Goal: Task Accomplishment & Management: Use online tool/utility

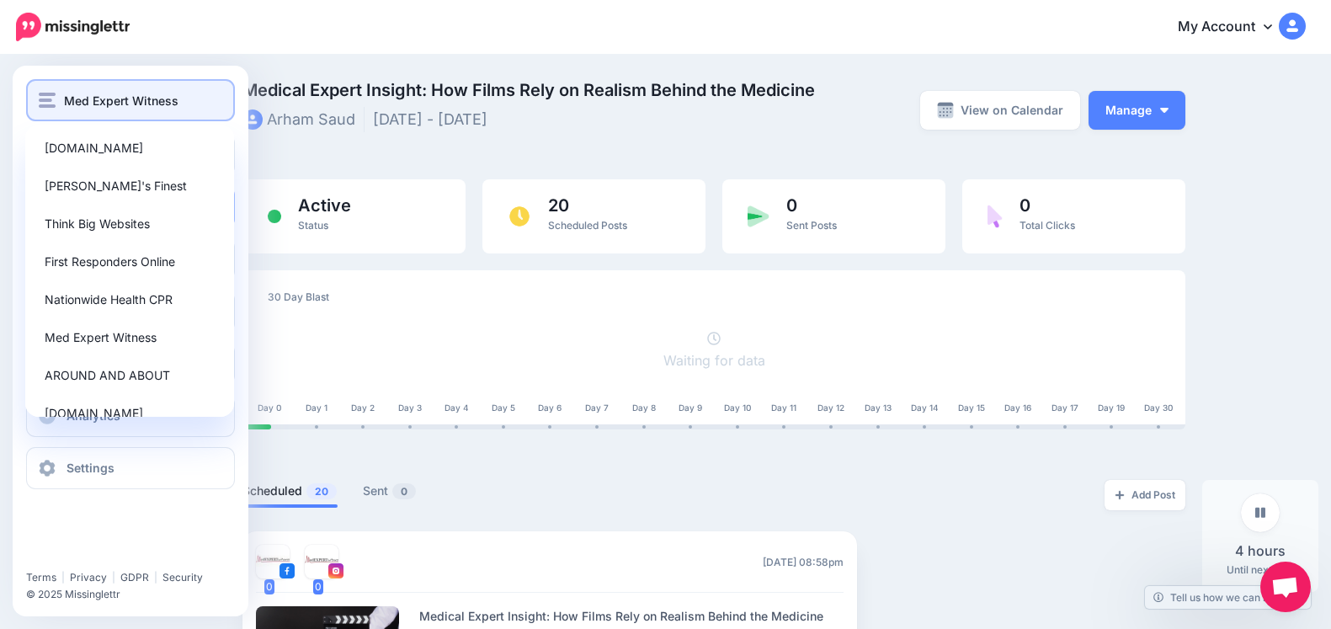
scroll to position [1906, 0]
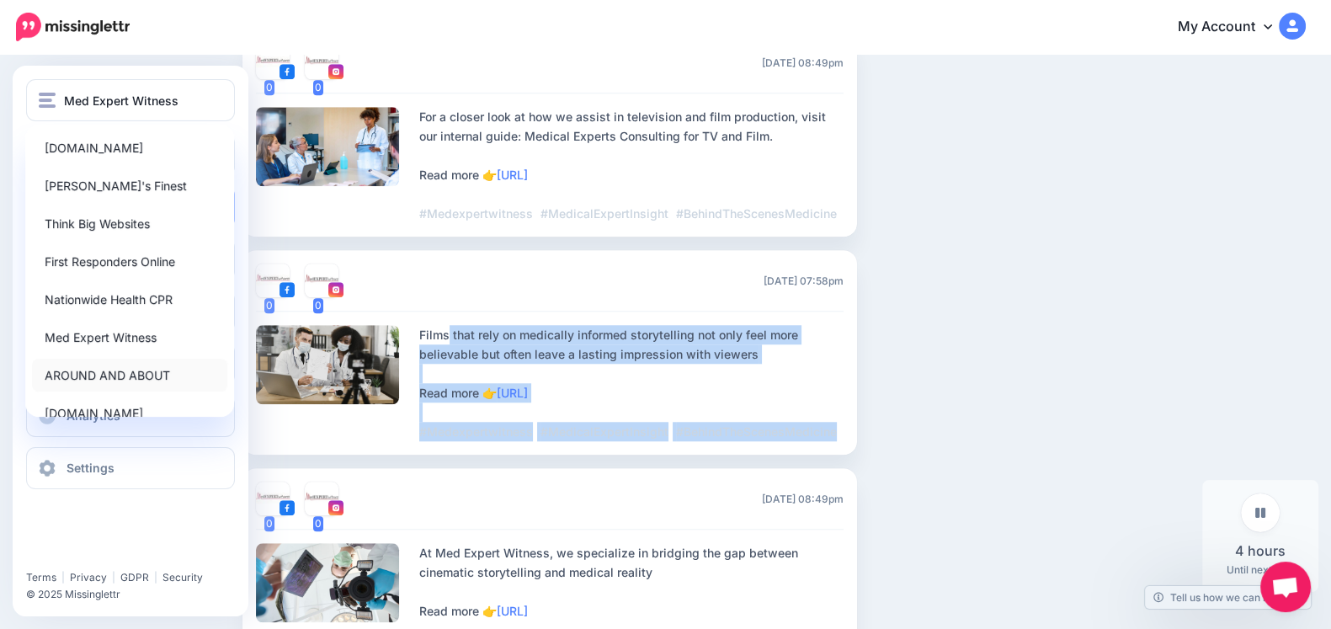
click at [88, 366] on link "AROUND AND ABOUT" at bounding box center [129, 375] width 195 height 33
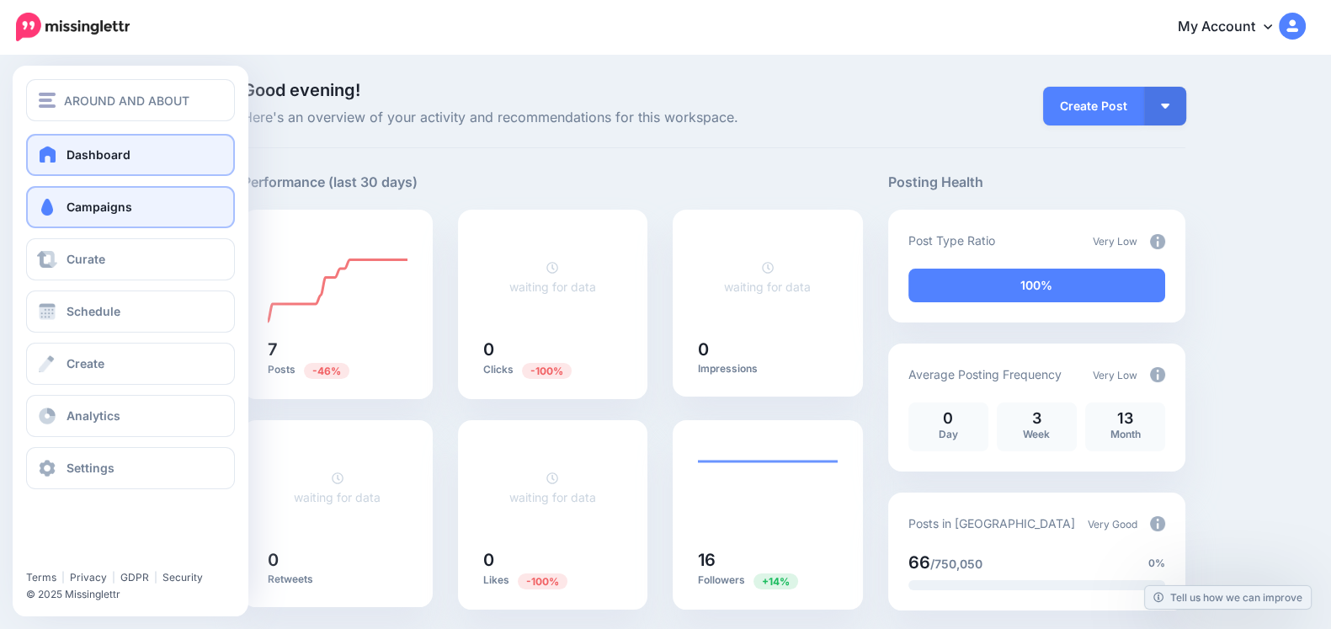
click at [40, 208] on span at bounding box center [47, 207] width 22 height 17
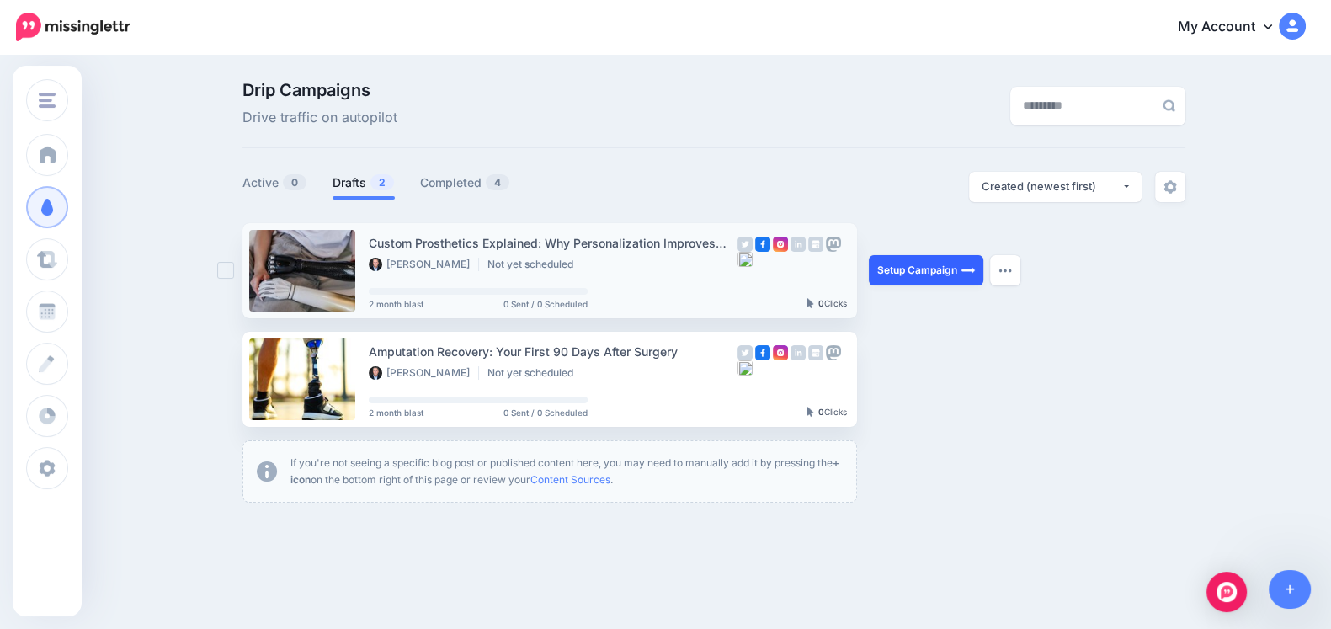
click at [928, 268] on link "Setup Campaign" at bounding box center [926, 270] width 115 height 30
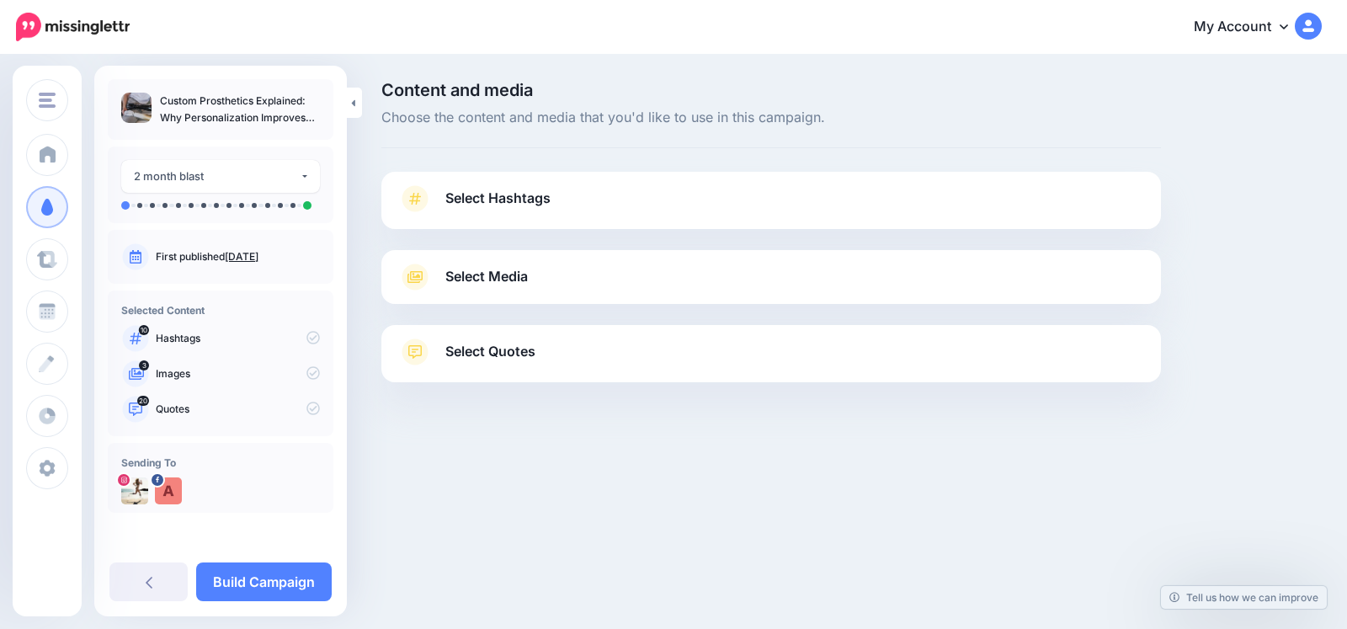
click at [582, 261] on div "Select Media Next, let's make sure we have the best media for this campaign. De…" at bounding box center [771, 277] width 780 height 54
click at [501, 284] on span "Select Media" at bounding box center [486, 276] width 83 height 23
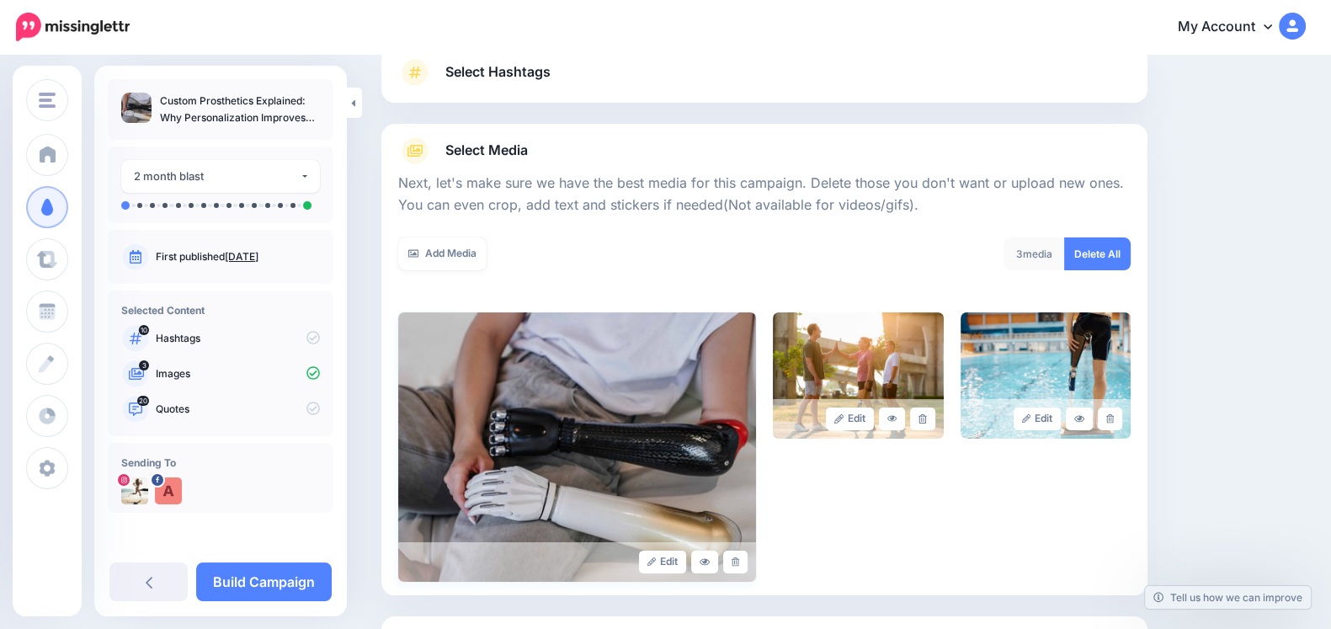
scroll to position [175, 0]
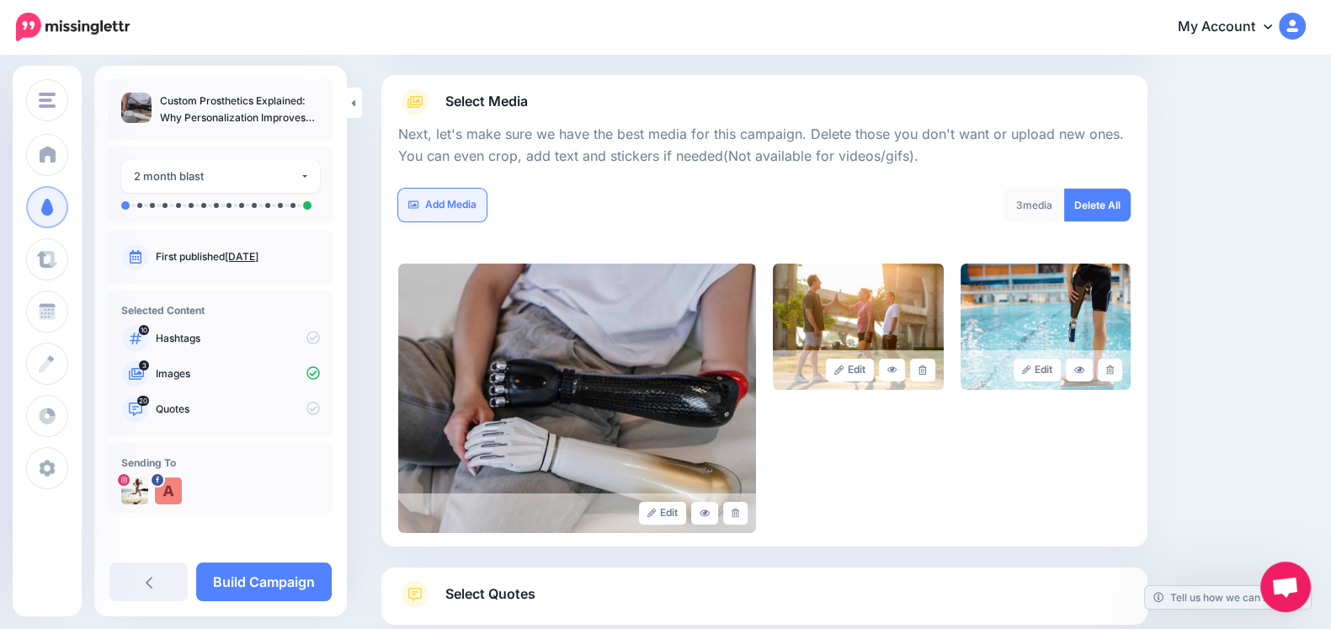
click at [424, 207] on link "Add Media" at bounding box center [442, 205] width 88 height 33
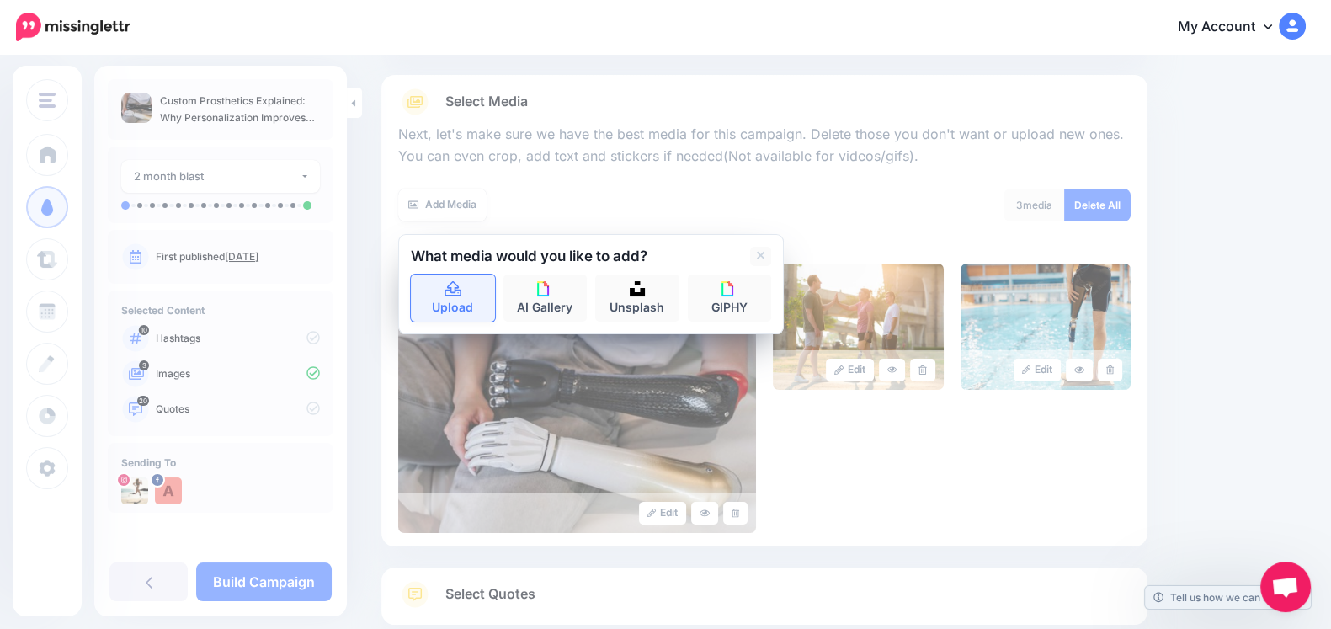
click at [465, 305] on link "Upload" at bounding box center [453, 298] width 84 height 47
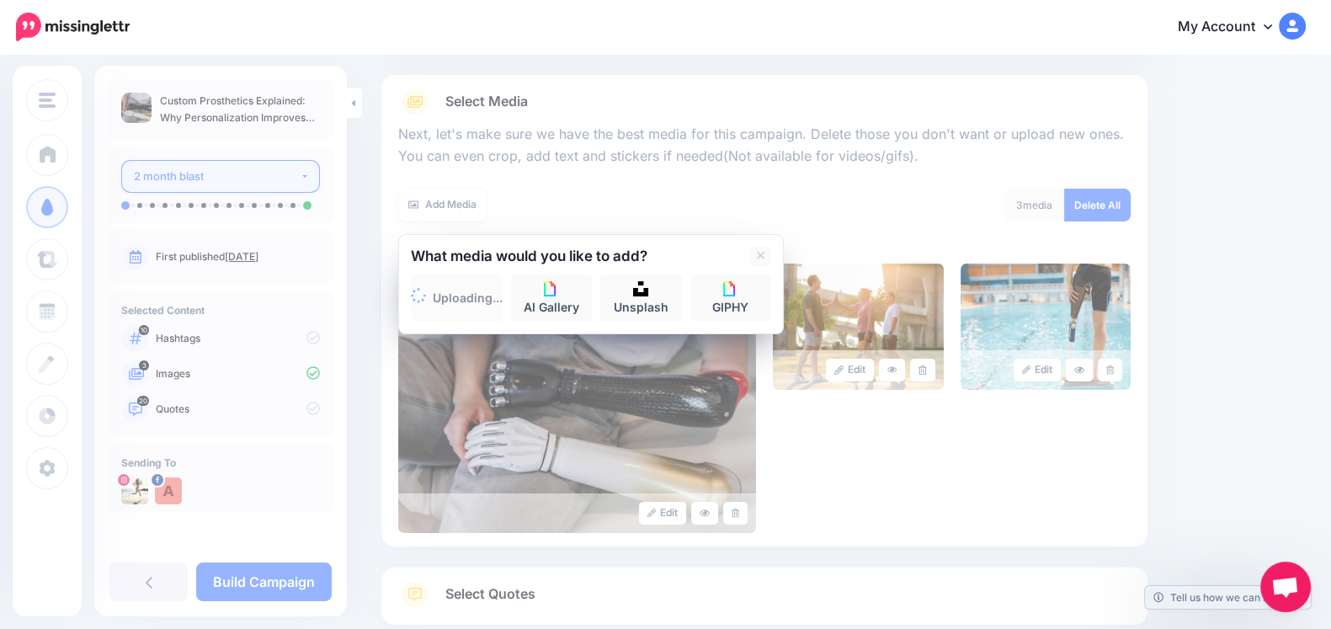
click at [180, 184] on div "2 month blast" at bounding box center [217, 176] width 166 height 19
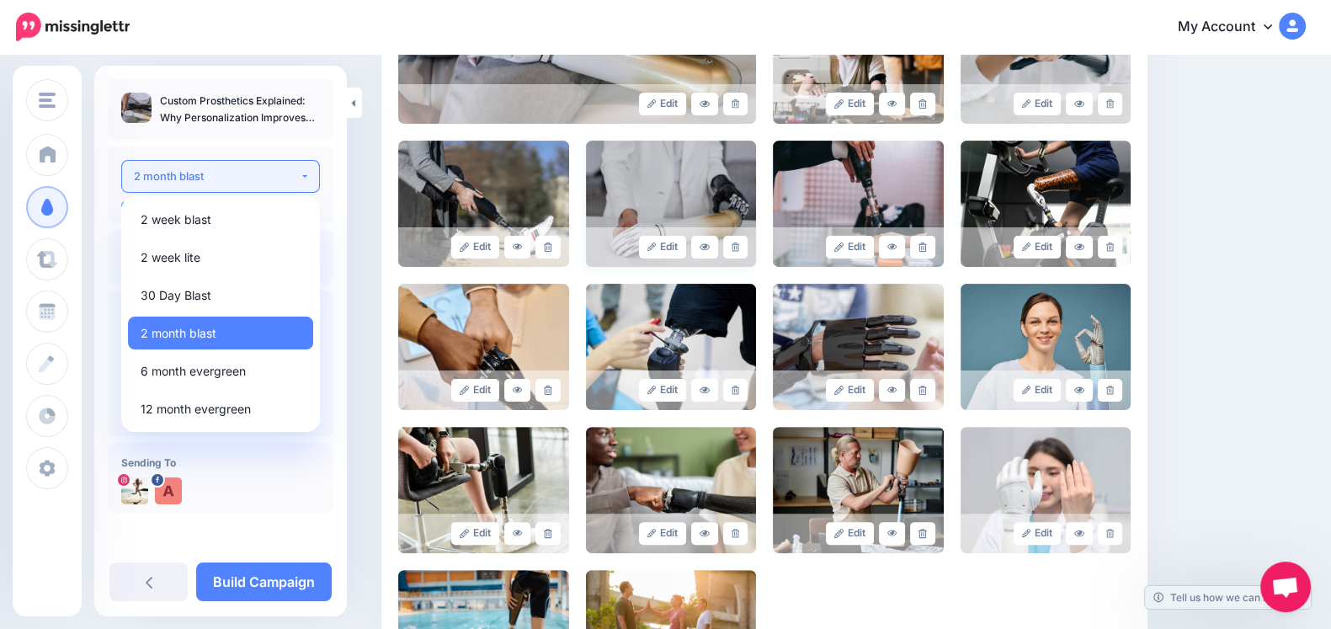
scroll to position [614, 0]
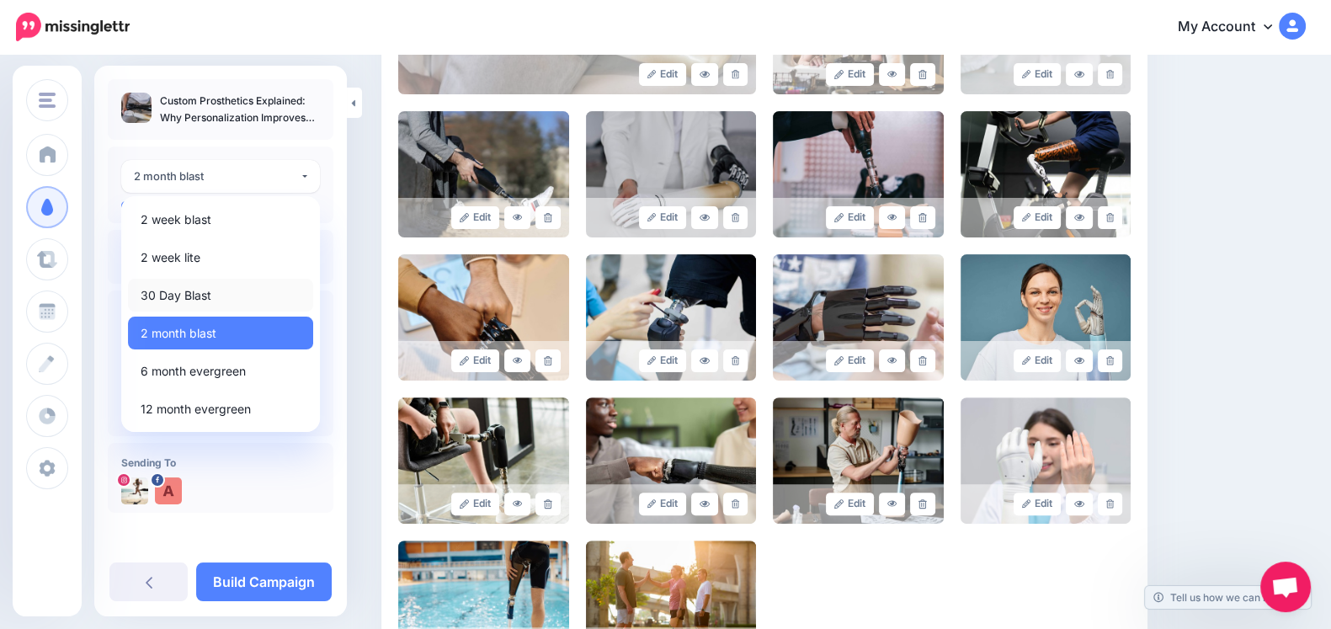
click at [169, 298] on span "30 Day Blast" at bounding box center [176, 295] width 71 height 20
select select "******"
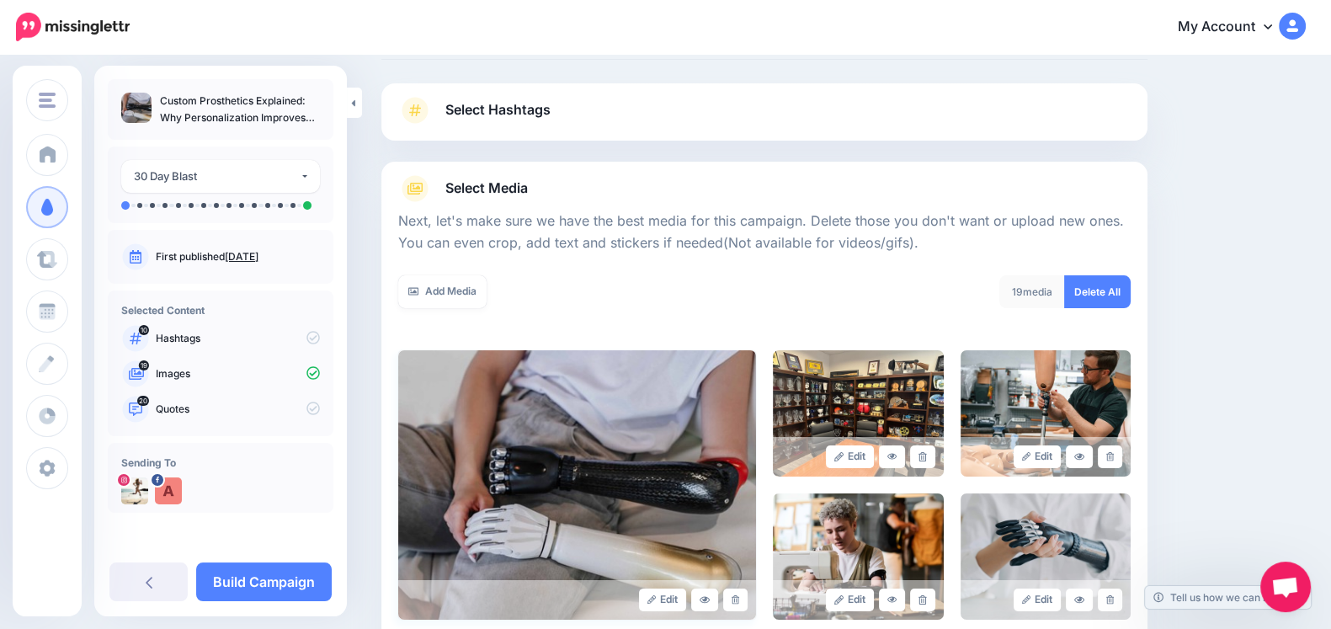
scroll to position [0, 0]
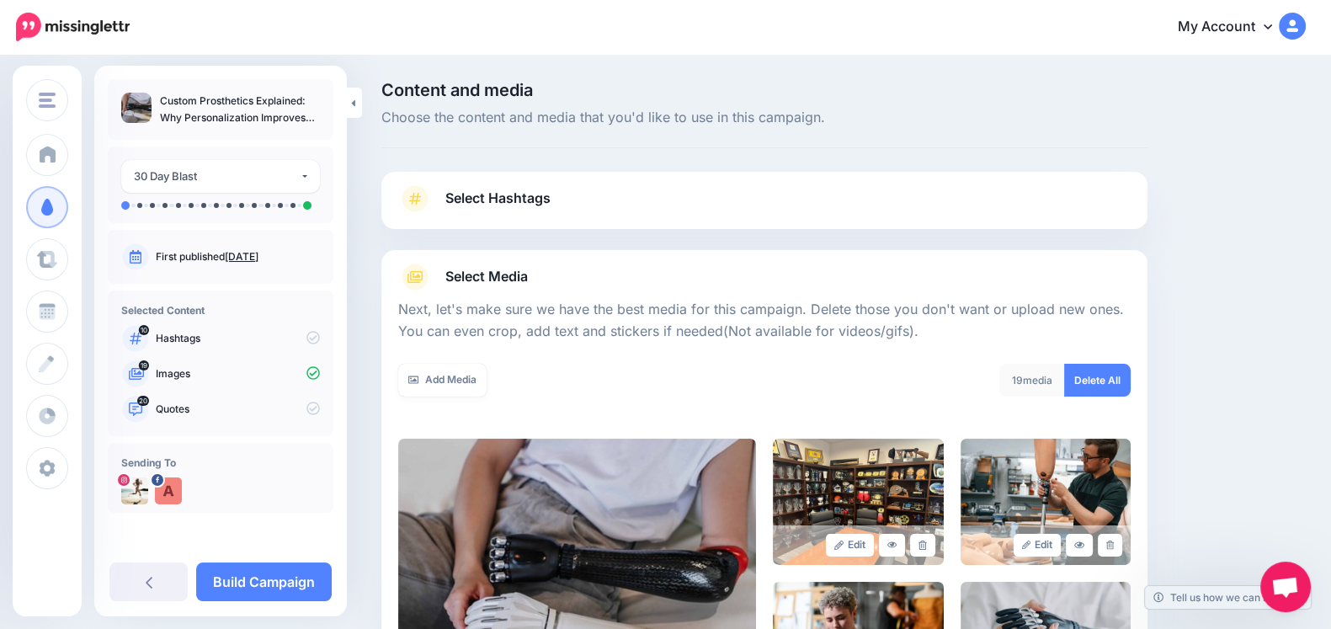
click at [693, 191] on link "Select Hashtags" at bounding box center [764, 207] width 733 height 44
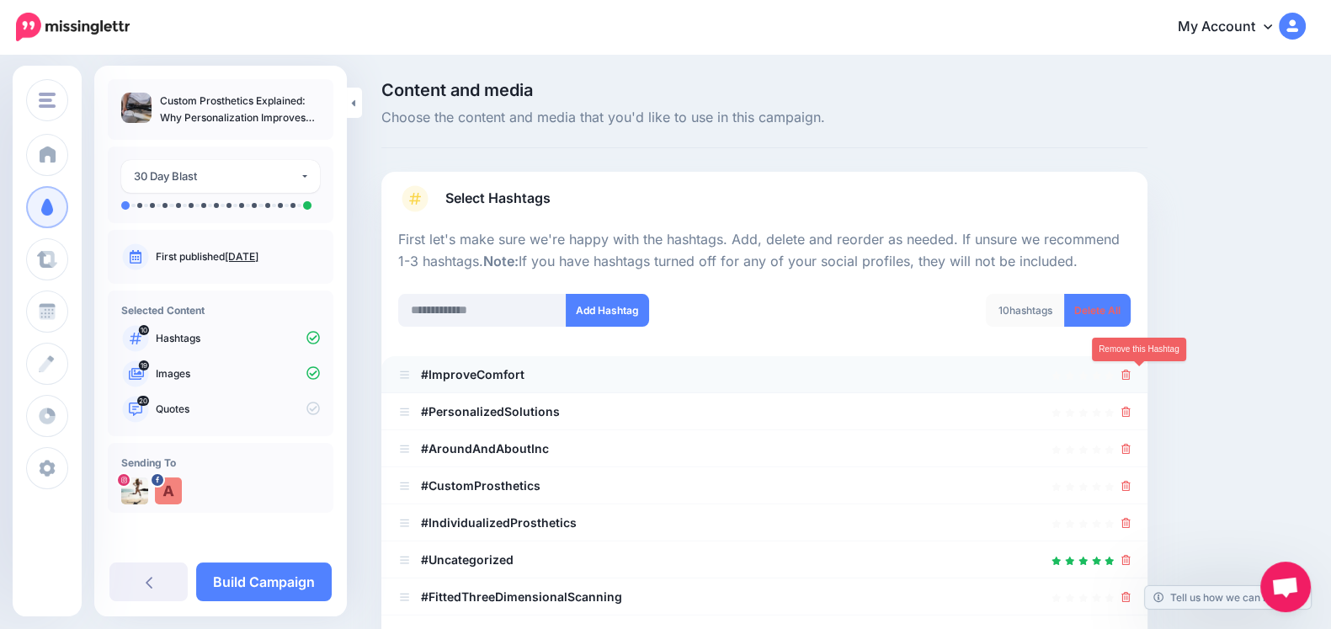
click at [1131, 370] on icon at bounding box center [1126, 375] width 9 height 10
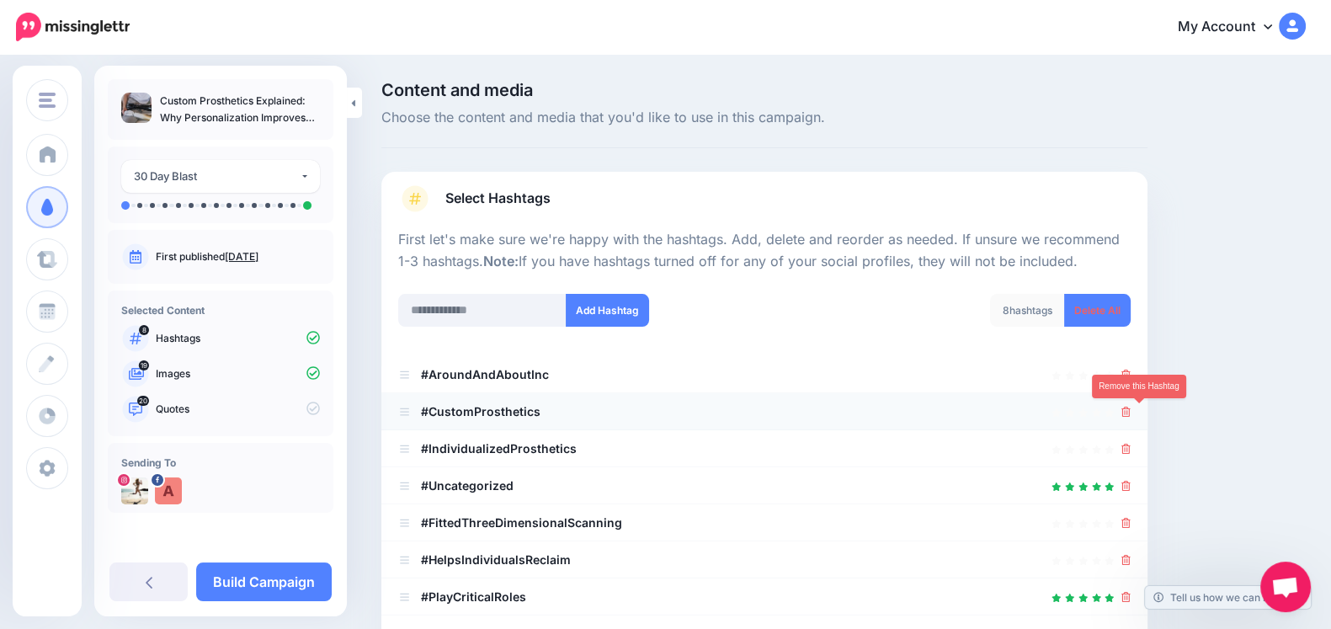
click at [1131, 411] on icon at bounding box center [1126, 412] width 9 height 10
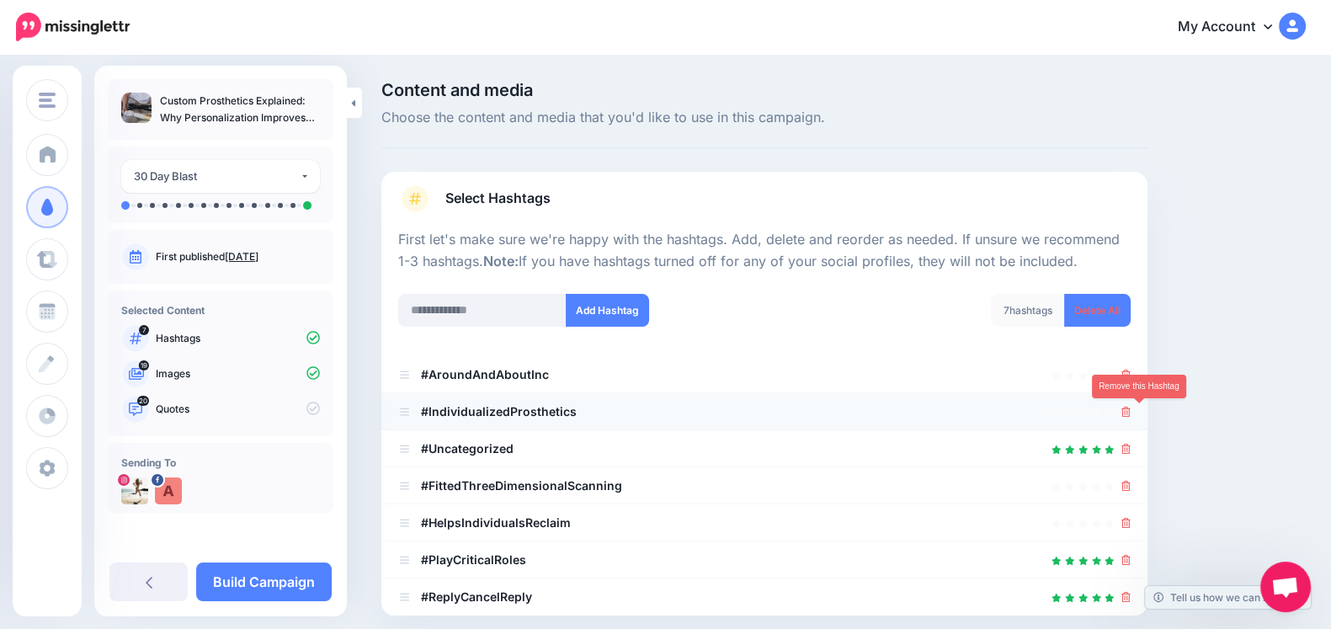
click at [1131, 412] on icon at bounding box center [1126, 412] width 9 height 10
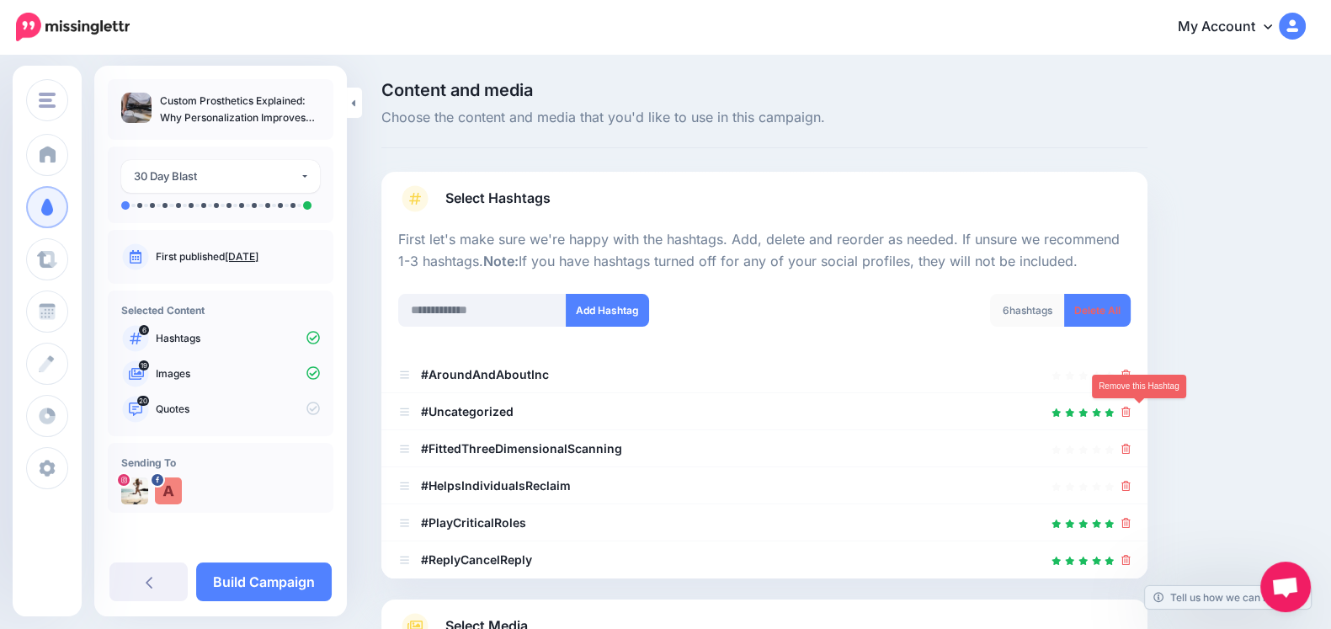
click at [1131, 412] on icon at bounding box center [1126, 412] width 9 height 10
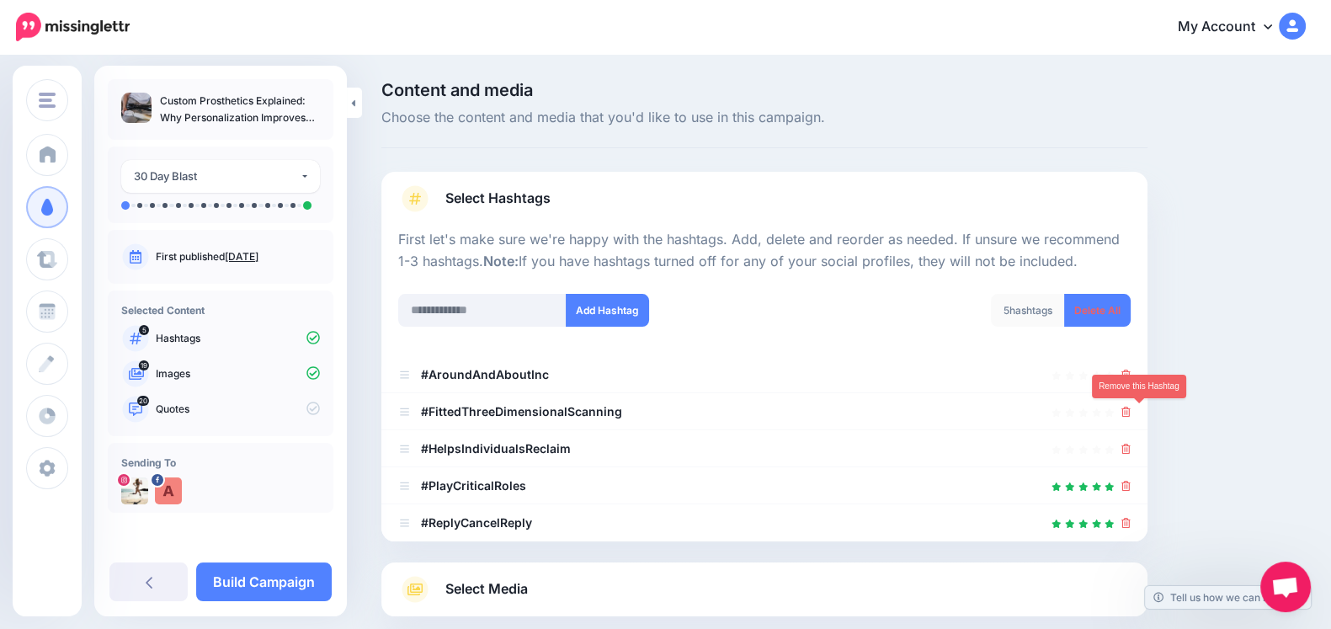
click at [1131, 412] on icon at bounding box center [1126, 412] width 9 height 10
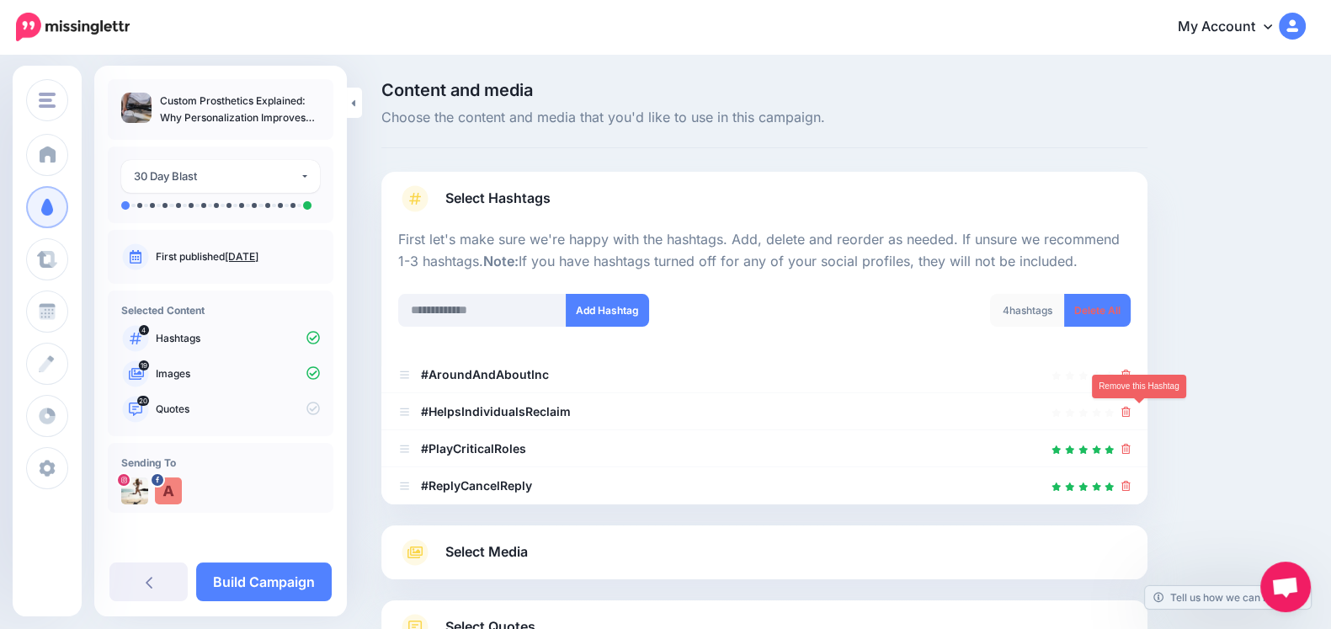
click at [1131, 412] on icon at bounding box center [1126, 412] width 9 height 10
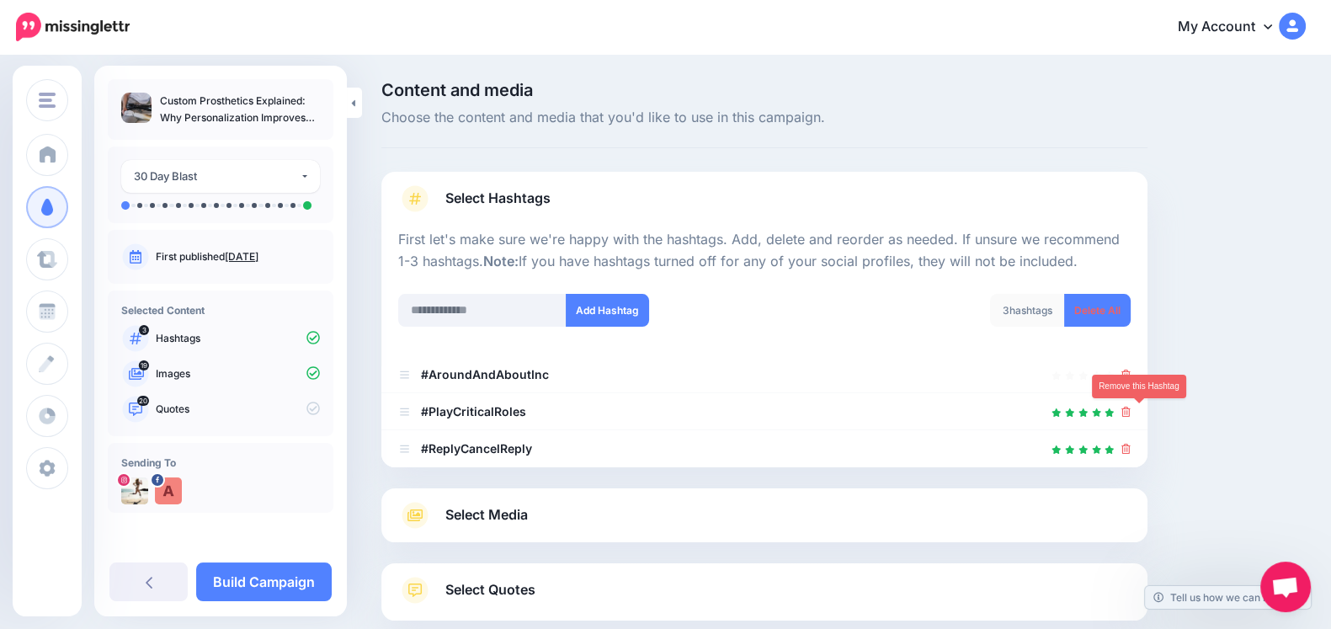
click at [1131, 412] on icon at bounding box center [1126, 412] width 9 height 10
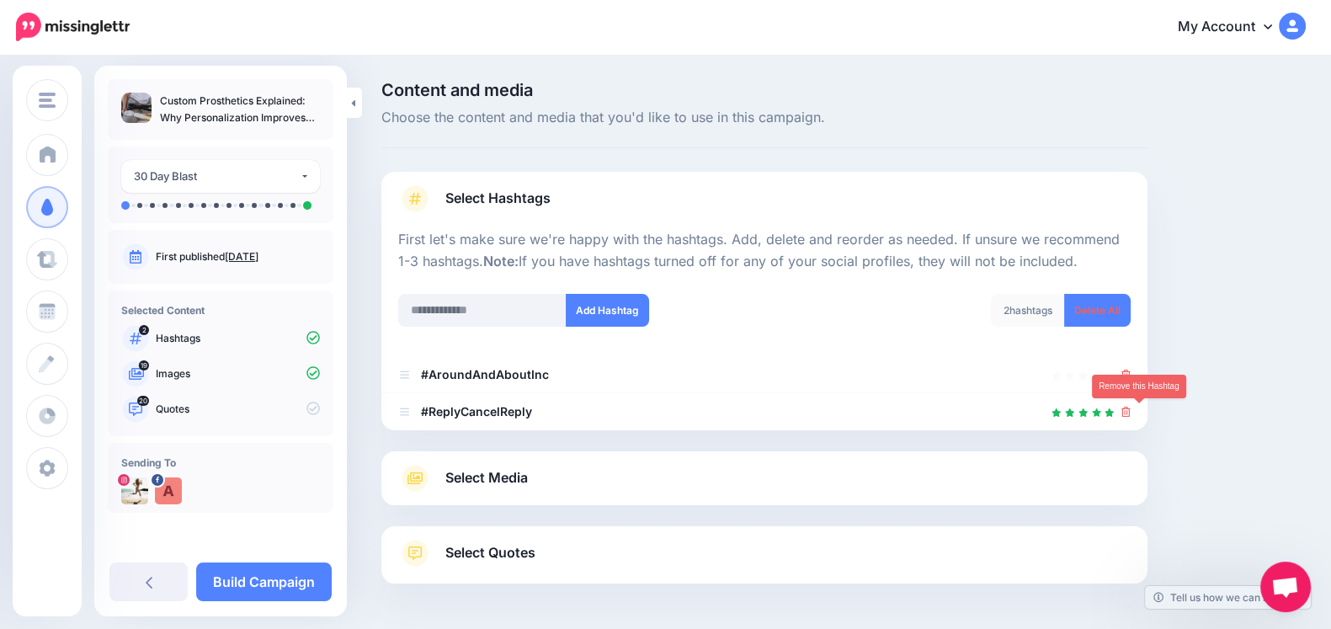
click at [1131, 412] on icon at bounding box center [1126, 412] width 9 height 10
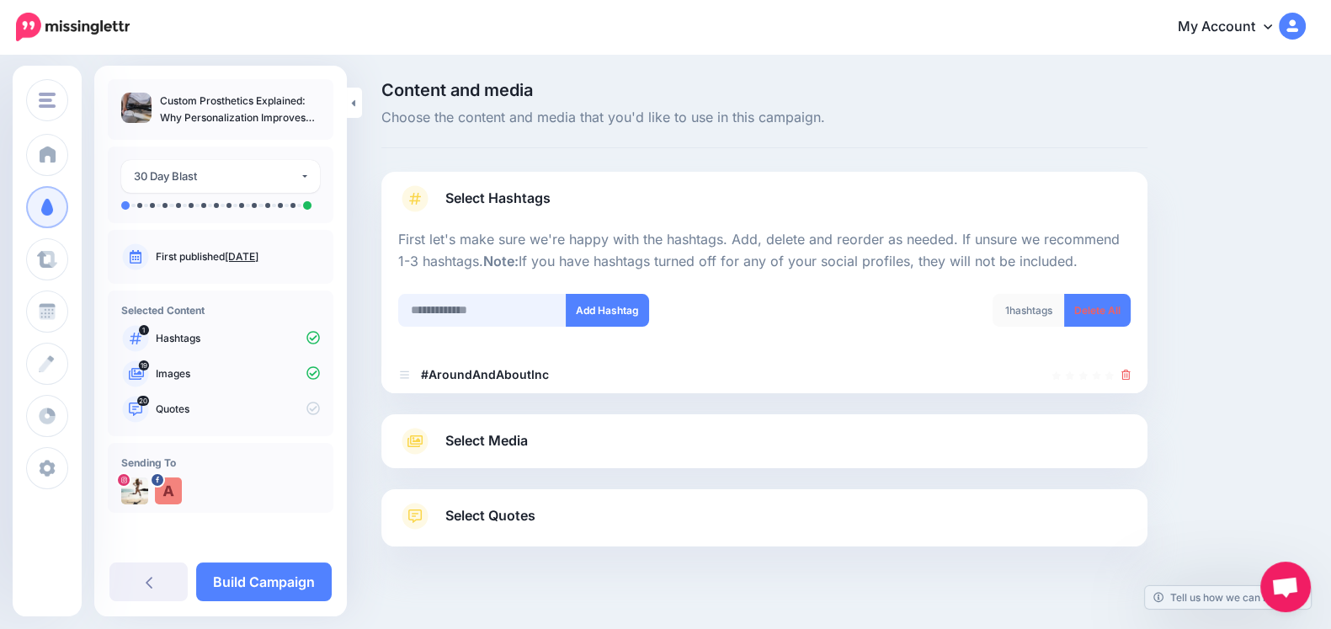
click at [445, 303] on input "text" at bounding box center [482, 310] width 168 height 33
type input "**********"
click at [637, 303] on button "Add Hashtag" at bounding box center [607, 310] width 83 height 33
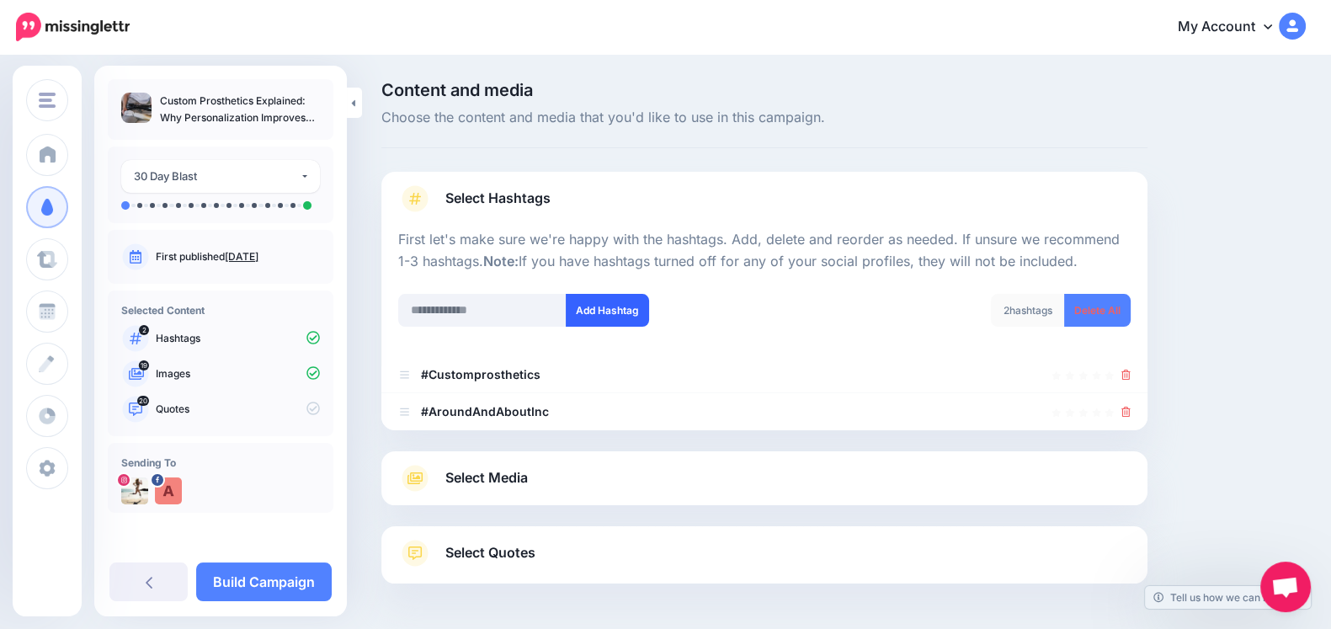
scroll to position [63, 0]
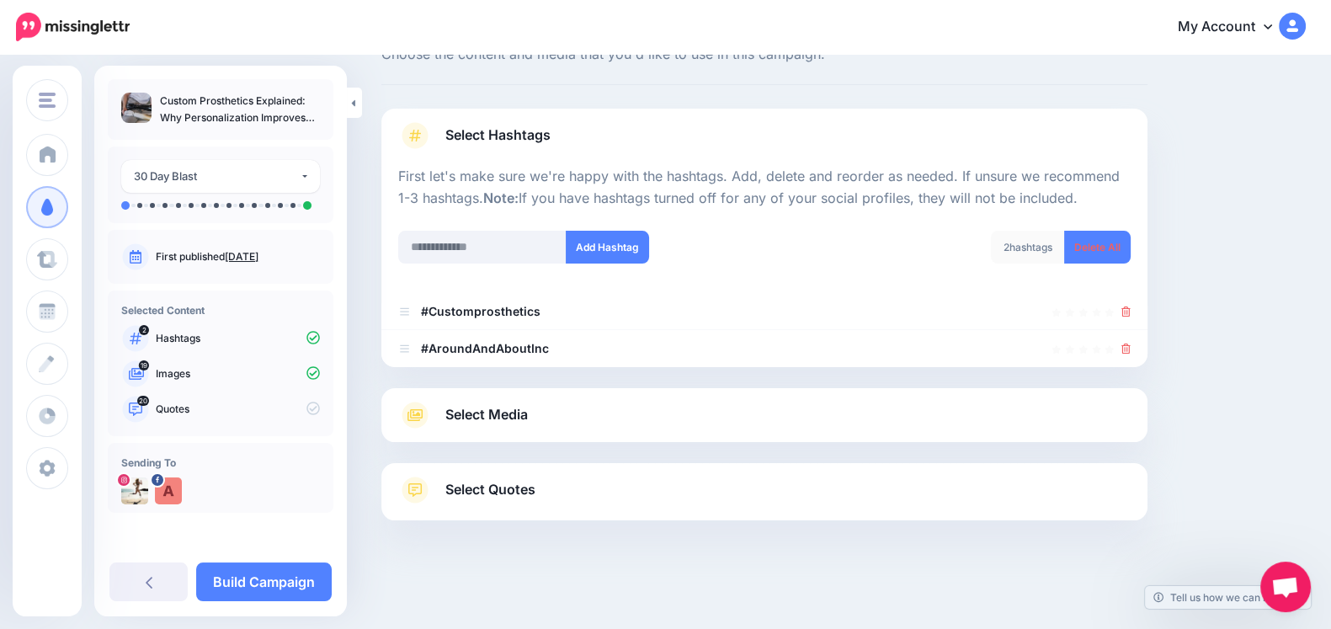
click at [661, 493] on link "Select Quotes" at bounding box center [764, 499] width 733 height 44
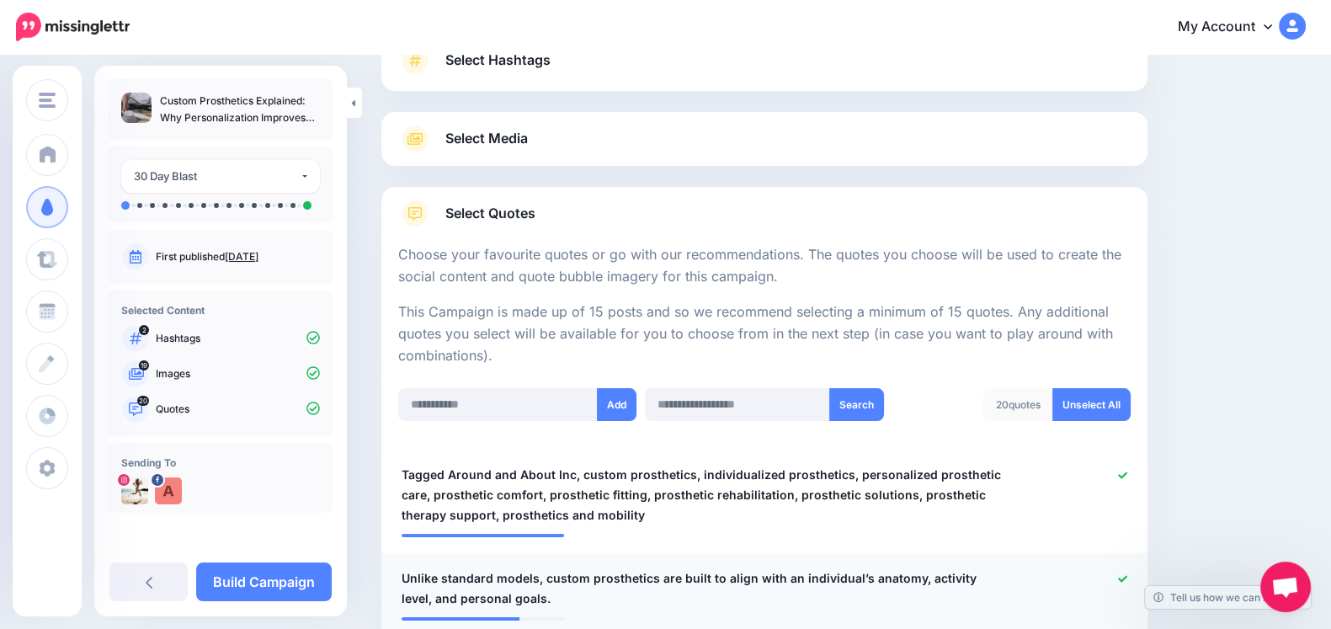
scroll to position [142, 0]
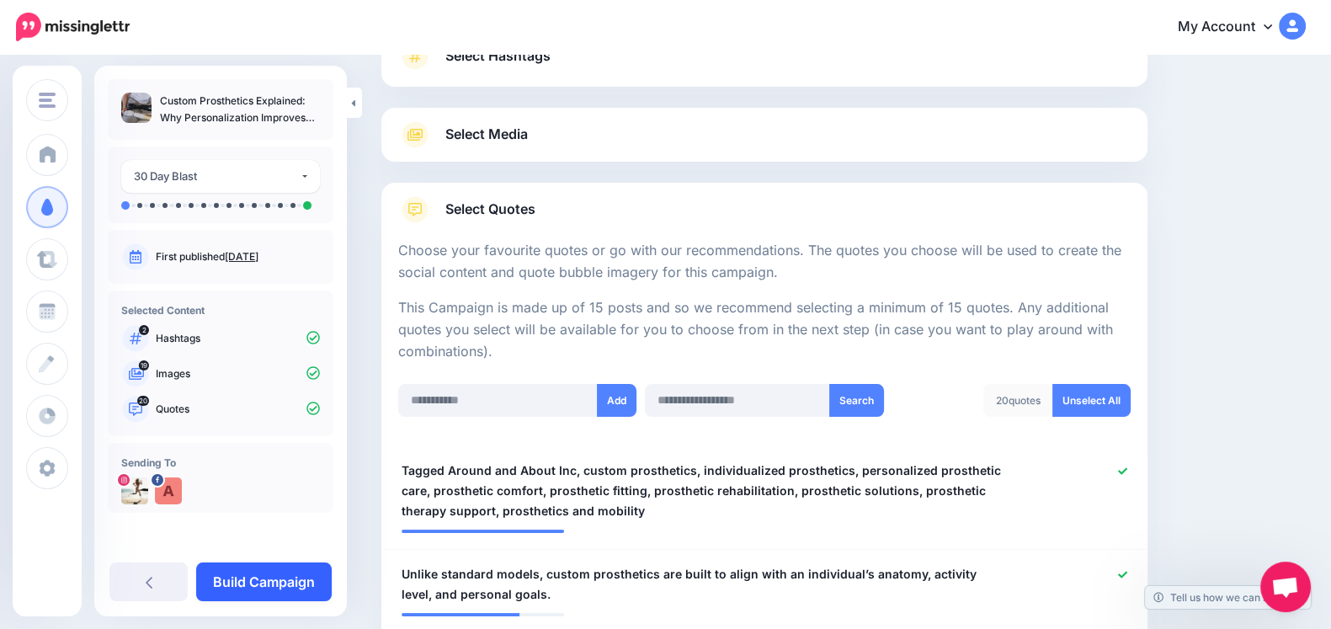
click at [257, 578] on link "Build Campaign" at bounding box center [264, 581] width 136 height 39
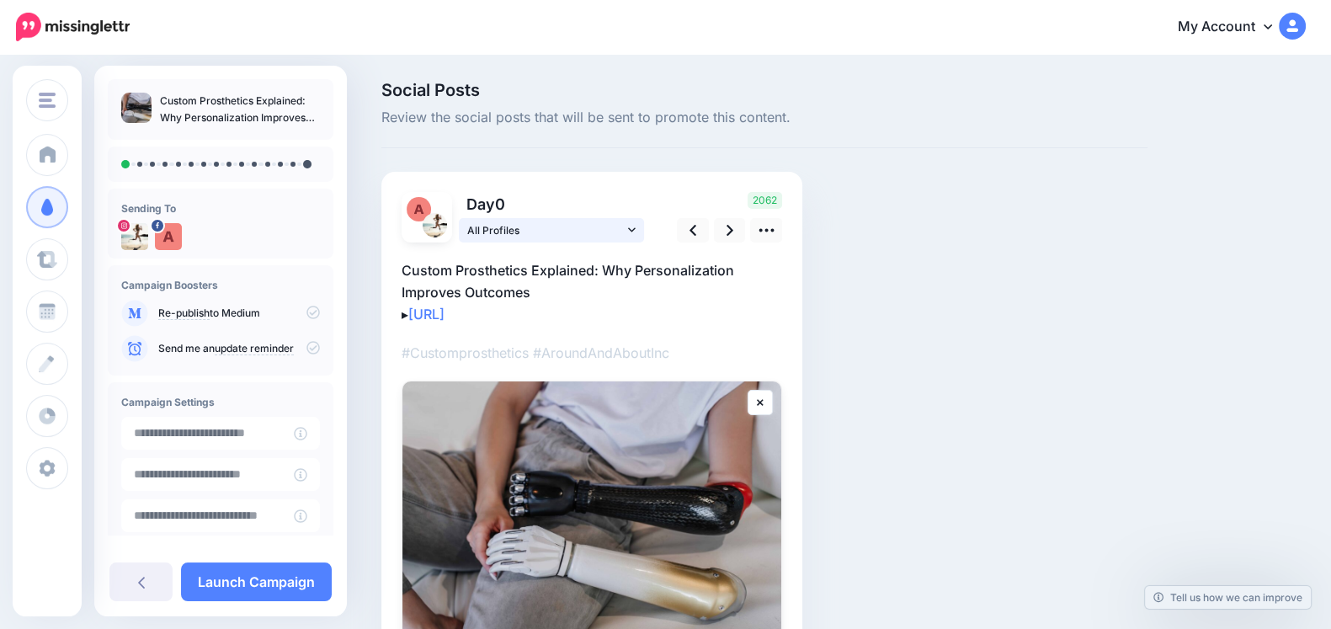
click at [626, 235] on link "All Profiles" at bounding box center [551, 230] width 185 height 24
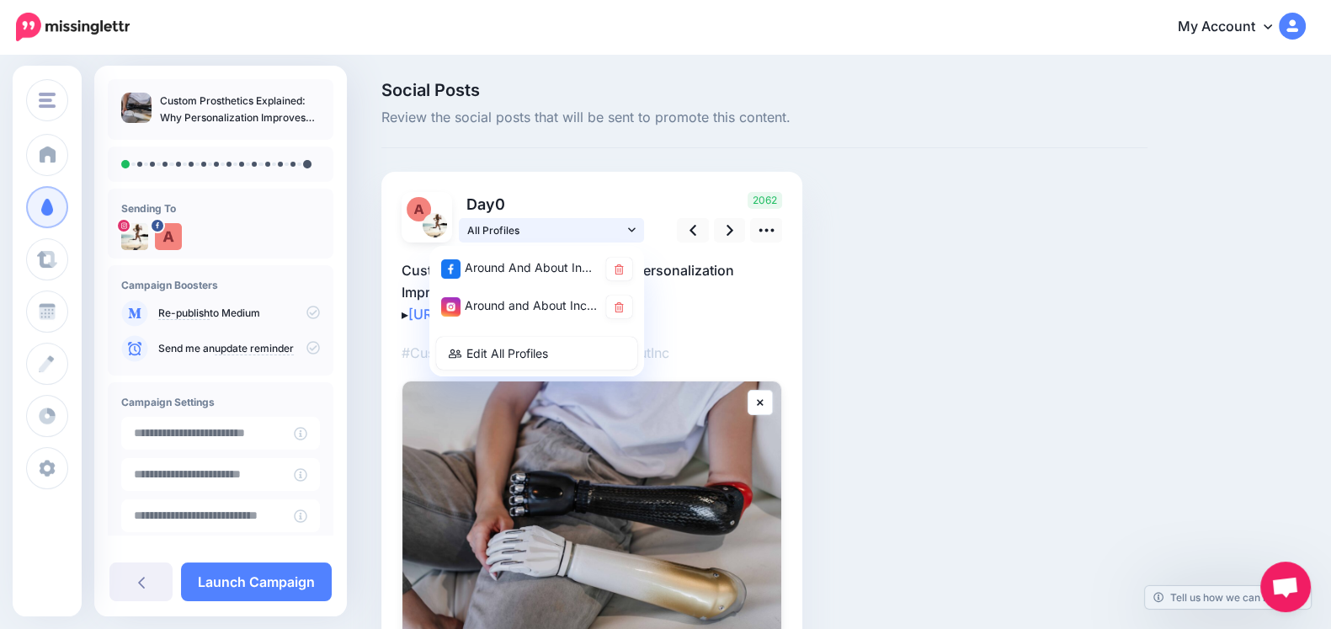
click at [626, 235] on link "All Profiles" at bounding box center [551, 230] width 185 height 24
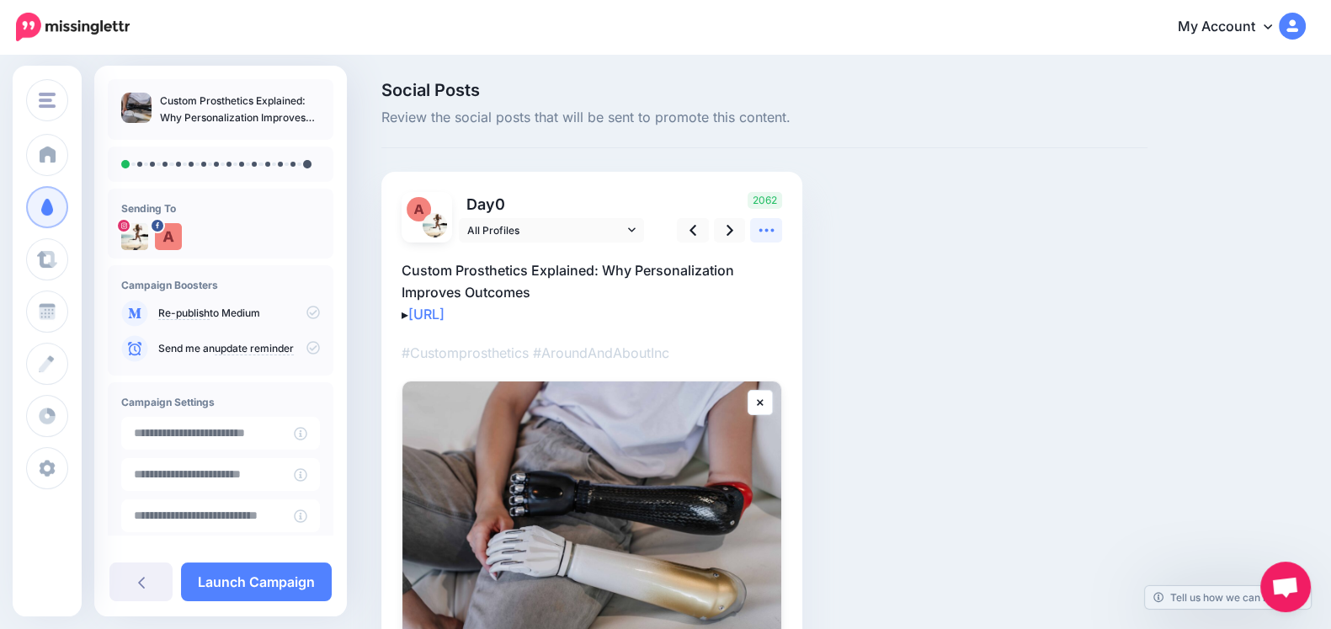
click at [765, 230] on icon at bounding box center [766, 230] width 15 height 3
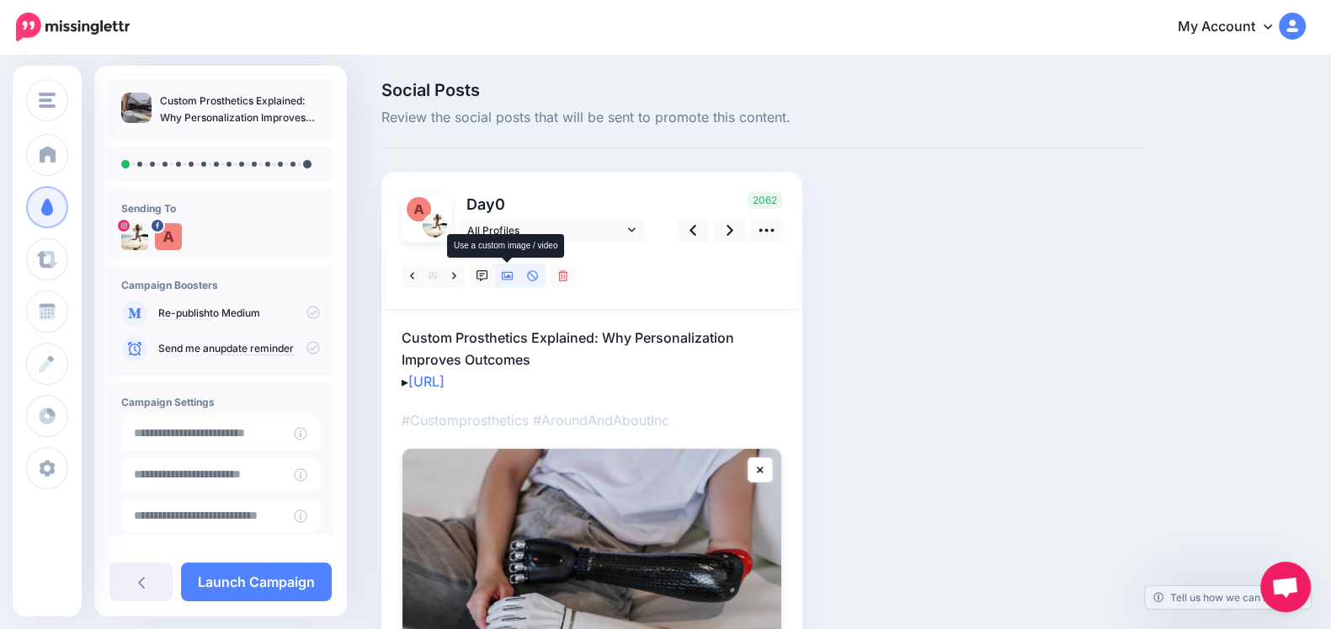
click at [513, 272] on icon at bounding box center [508, 276] width 12 height 8
click at [724, 233] on link at bounding box center [730, 230] width 32 height 24
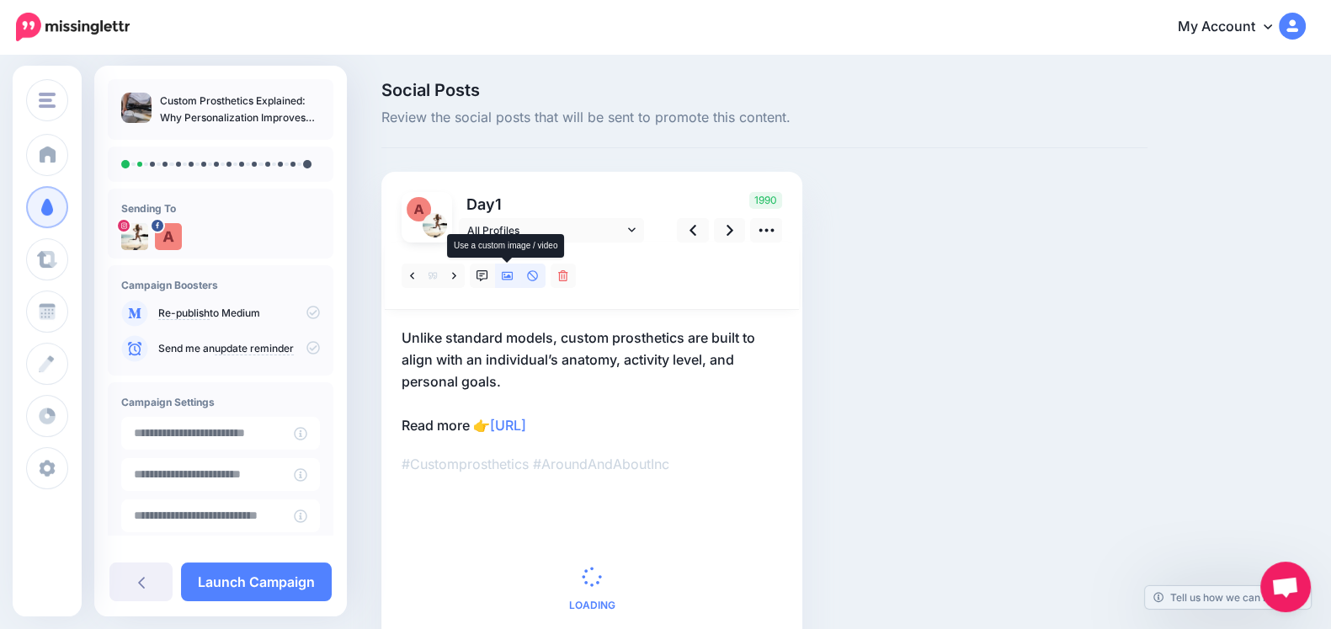
click at [508, 282] on link at bounding box center [507, 276] width 25 height 24
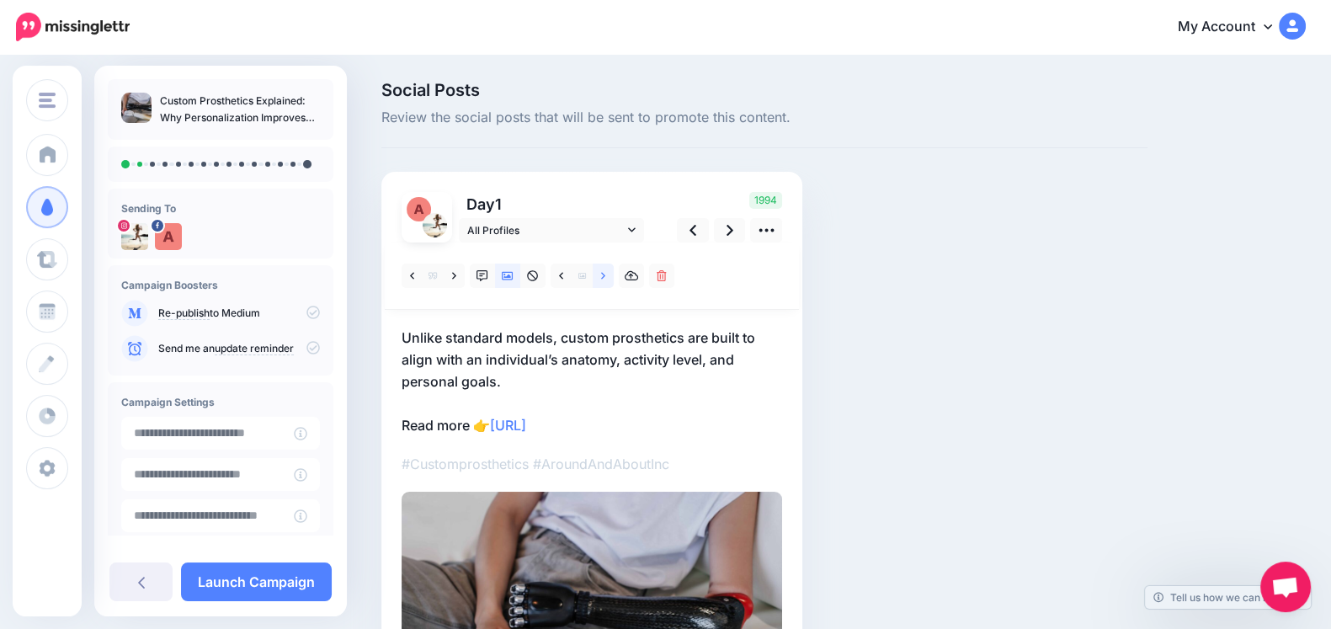
click at [601, 269] on link at bounding box center [603, 276] width 21 height 24
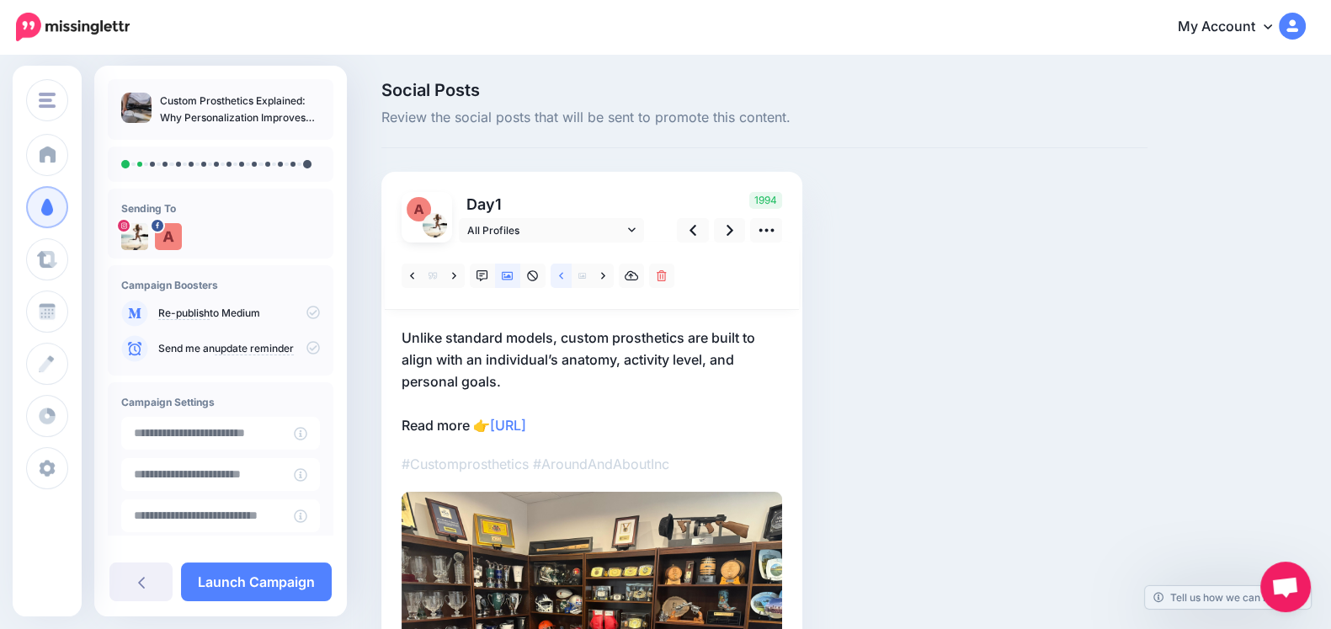
click at [563, 280] on link at bounding box center [561, 276] width 21 height 24
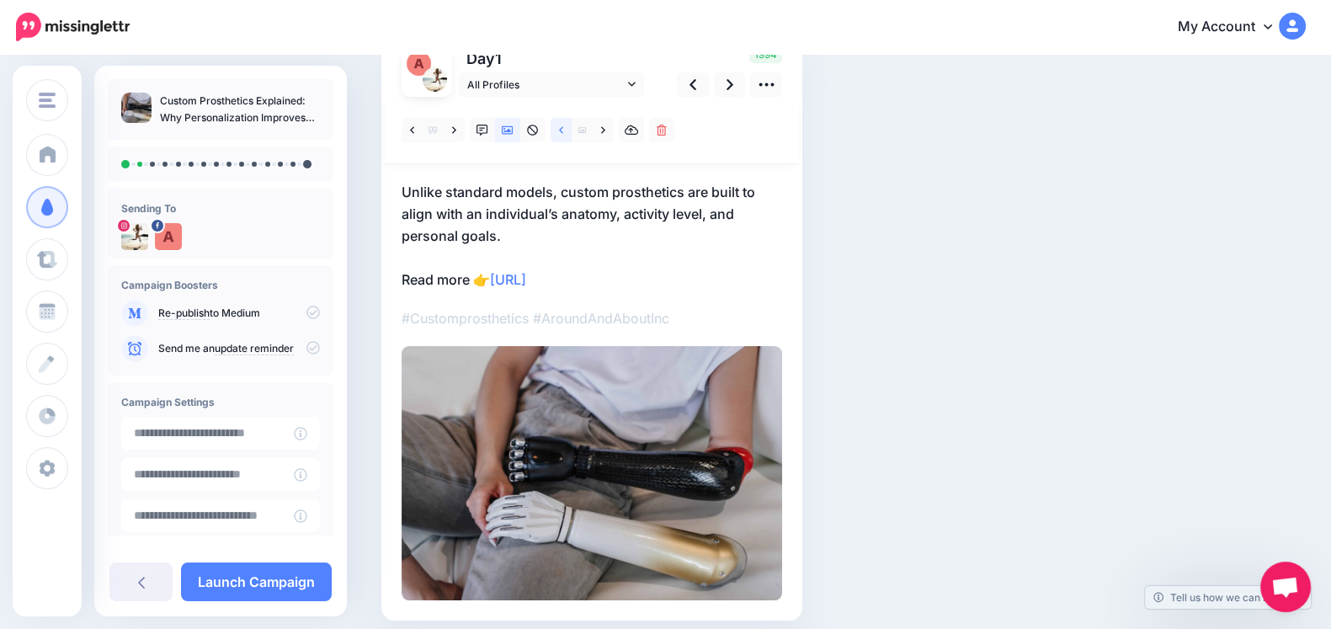
scroll to position [175, 0]
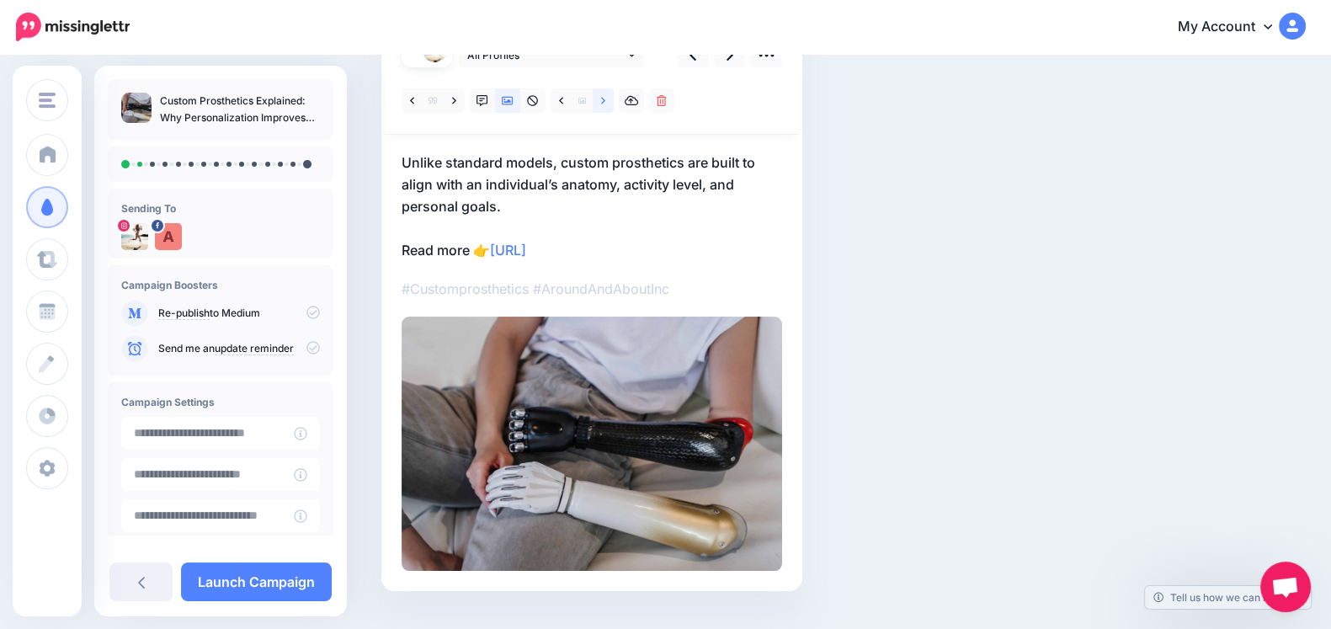
click at [600, 108] on link at bounding box center [603, 100] width 21 height 24
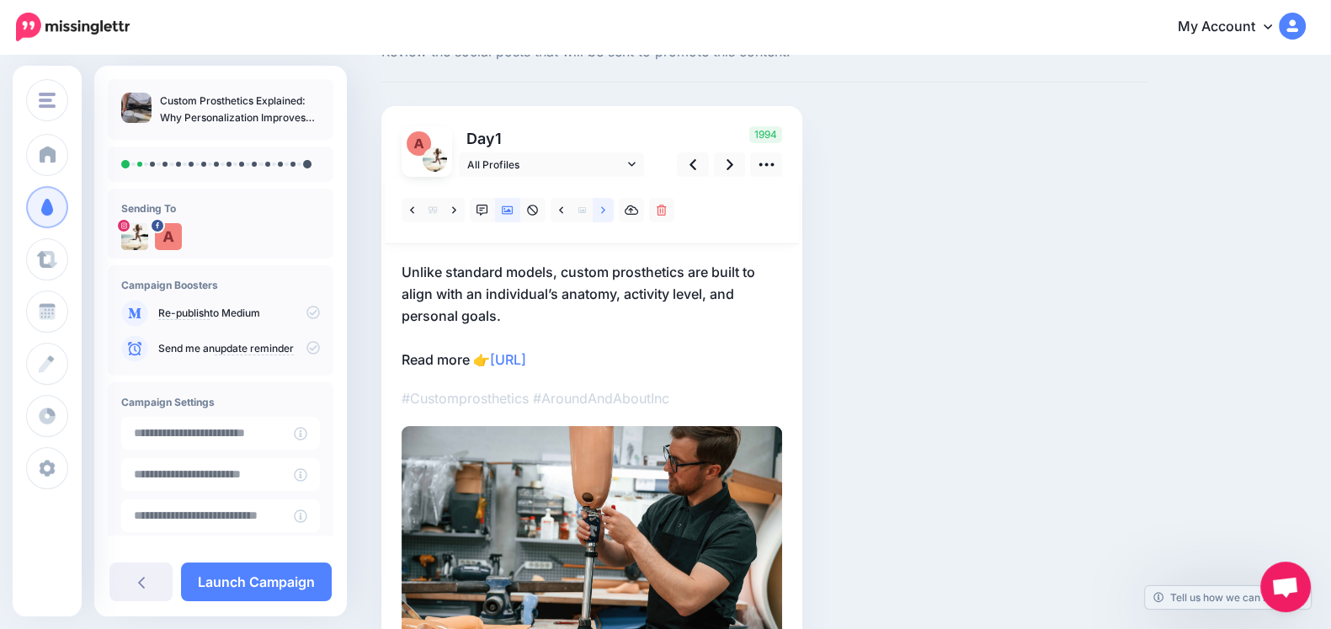
scroll to position [64, 0]
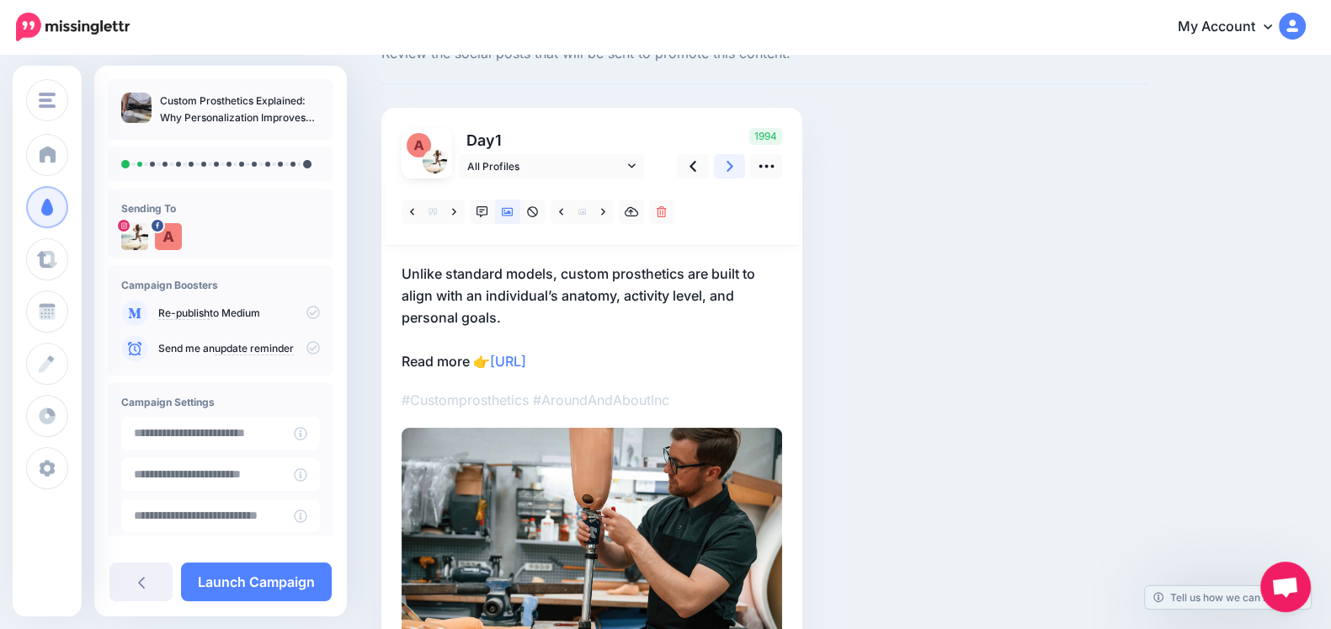
click at [716, 160] on link at bounding box center [730, 166] width 32 height 24
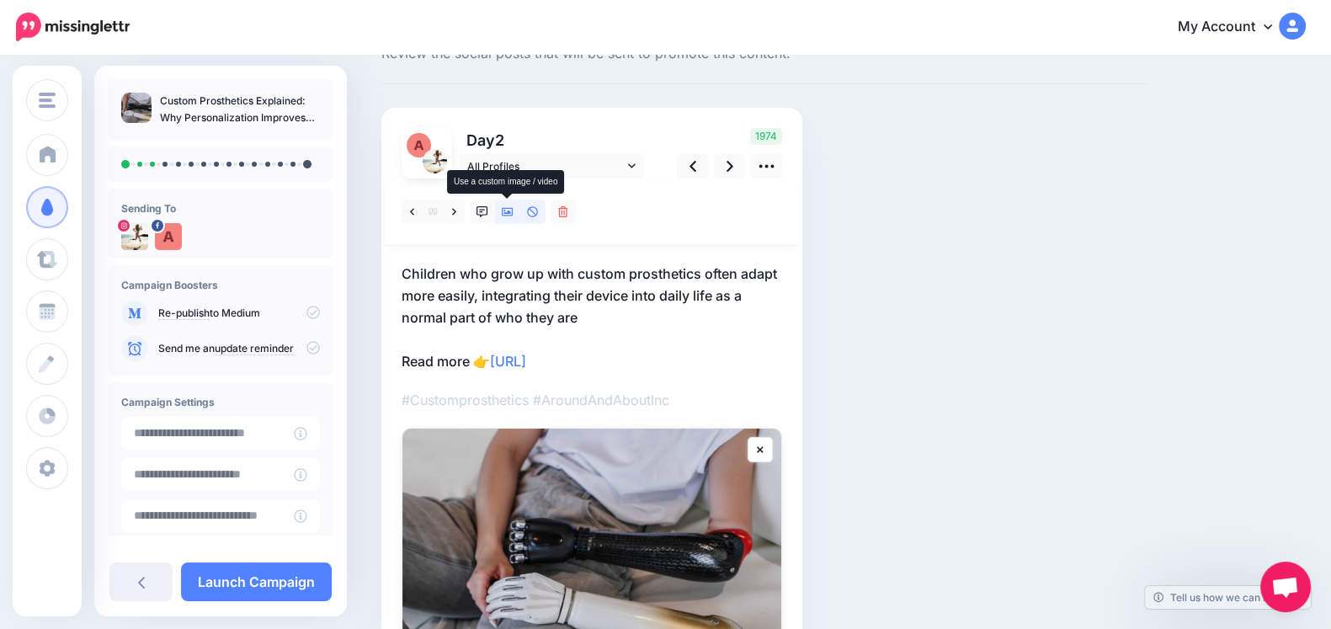
click at [506, 216] on icon at bounding box center [508, 212] width 12 height 12
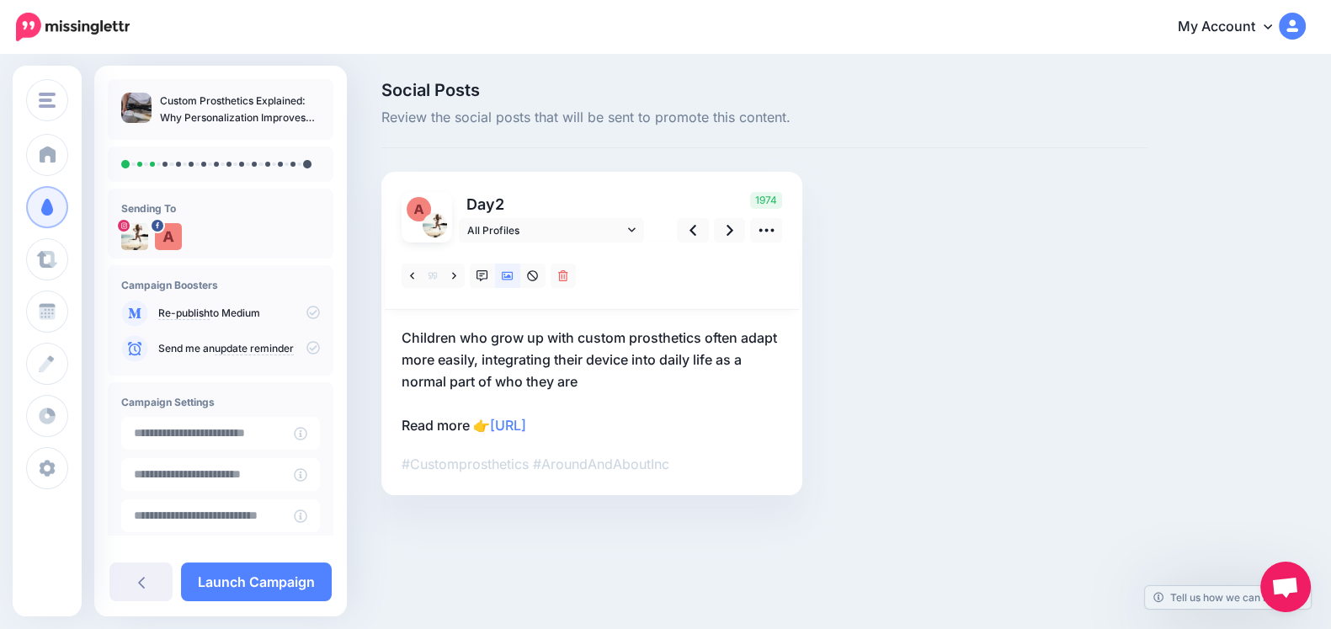
scroll to position [0, 0]
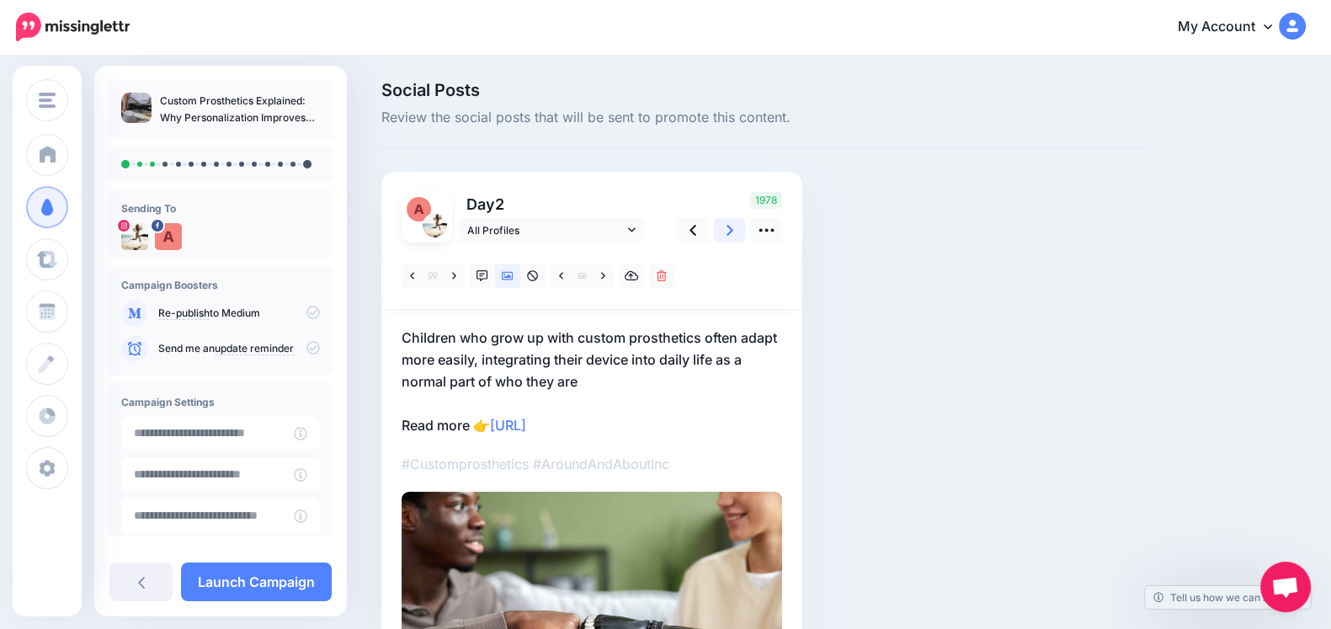
click at [730, 235] on icon at bounding box center [730, 230] width 7 height 18
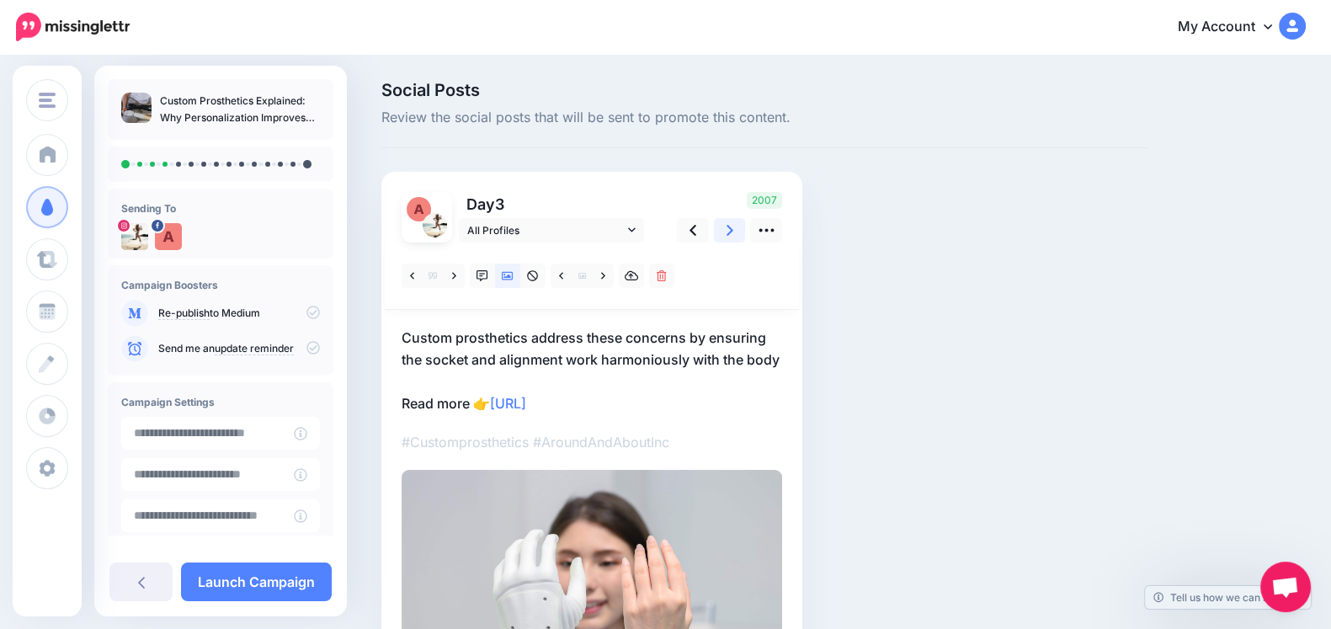
click at [727, 229] on icon at bounding box center [730, 230] width 7 height 18
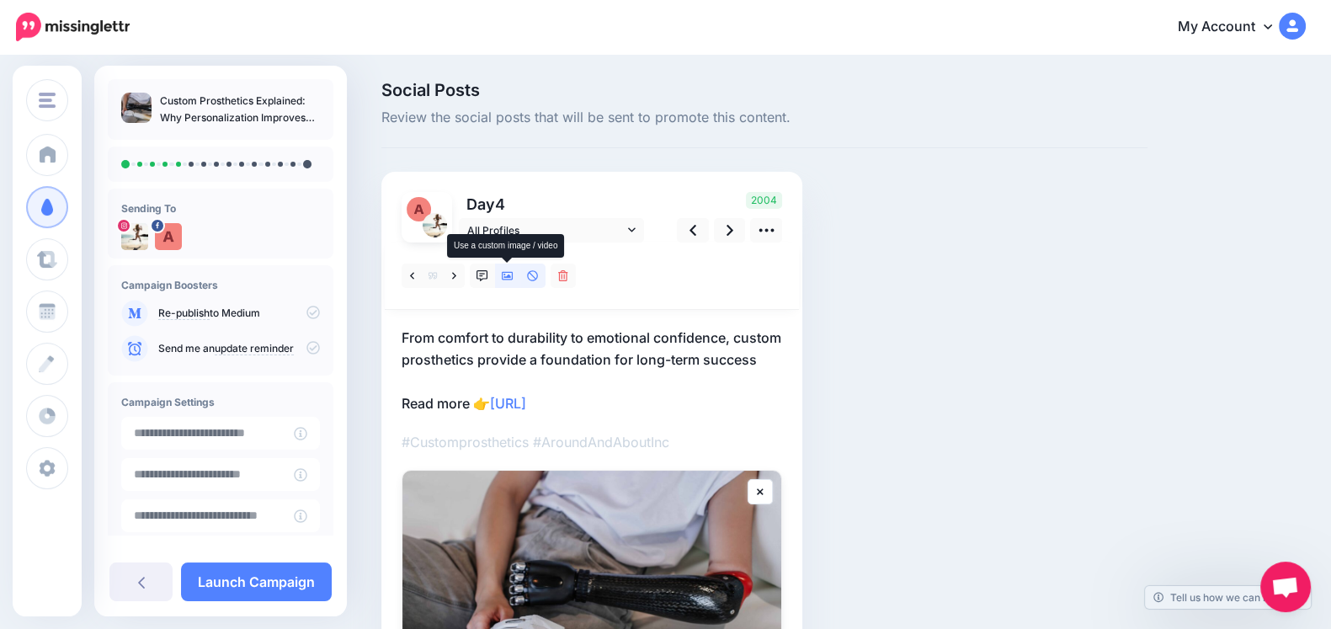
click at [510, 275] on icon at bounding box center [508, 276] width 12 height 12
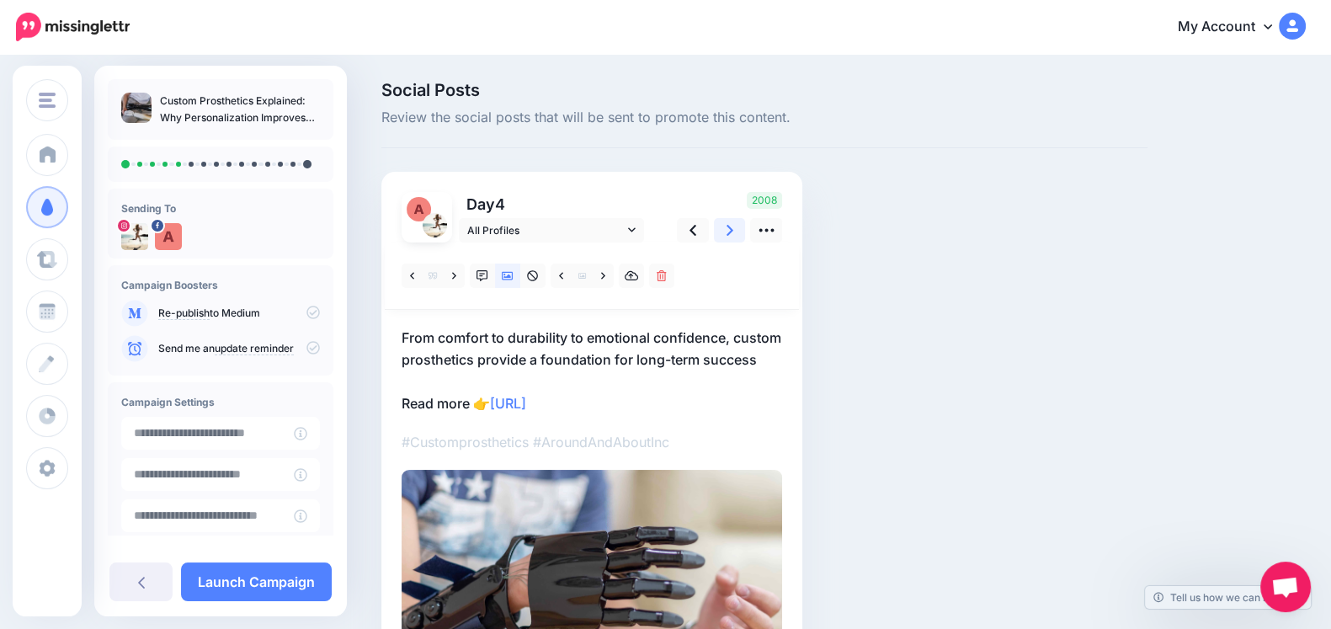
click at [731, 237] on icon at bounding box center [730, 230] width 7 height 18
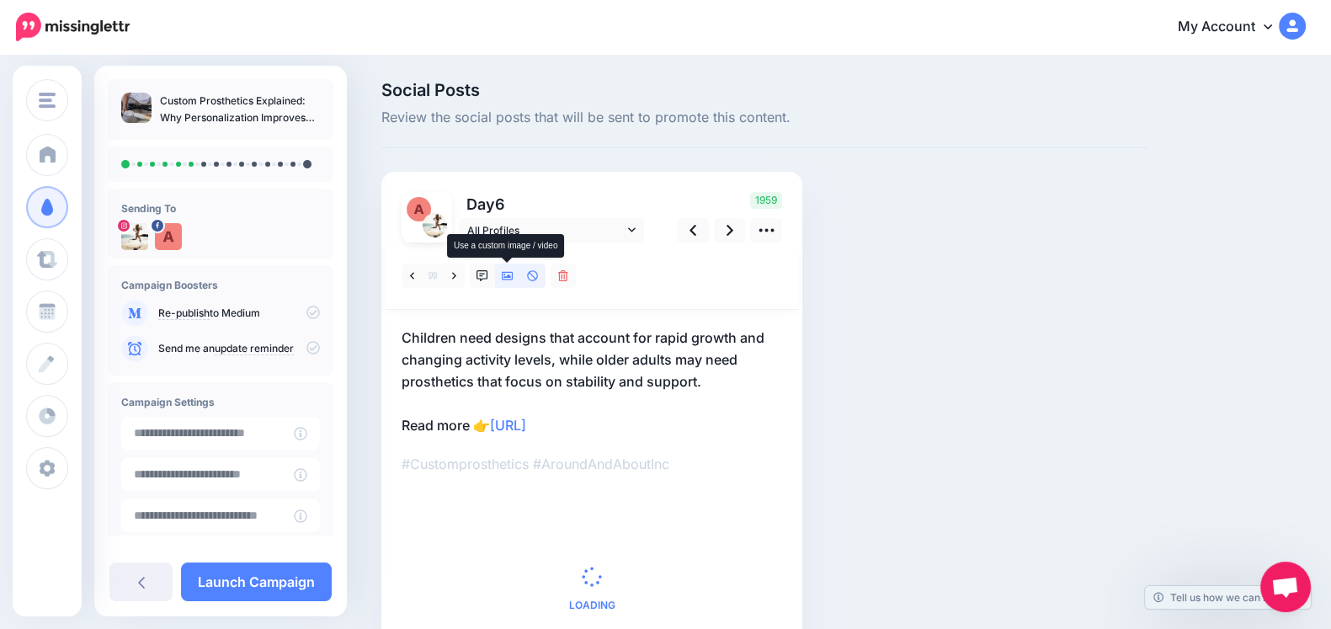
click at [513, 285] on link at bounding box center [507, 276] width 25 height 24
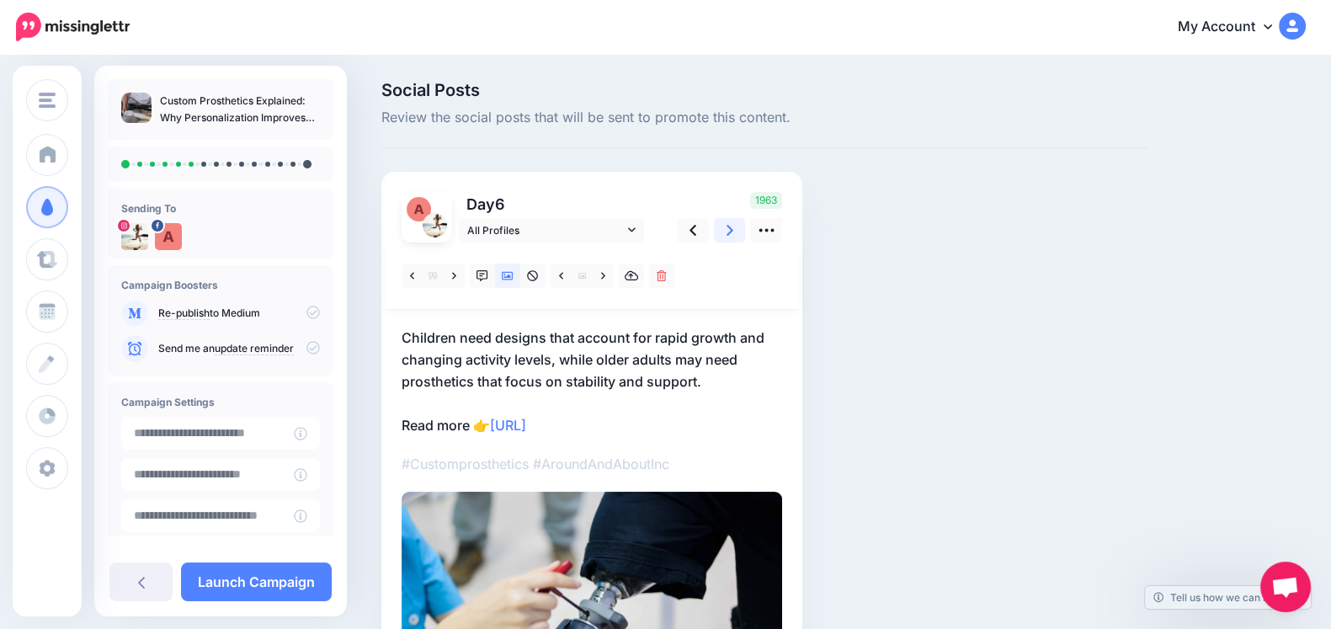
click at [720, 236] on link at bounding box center [730, 230] width 32 height 24
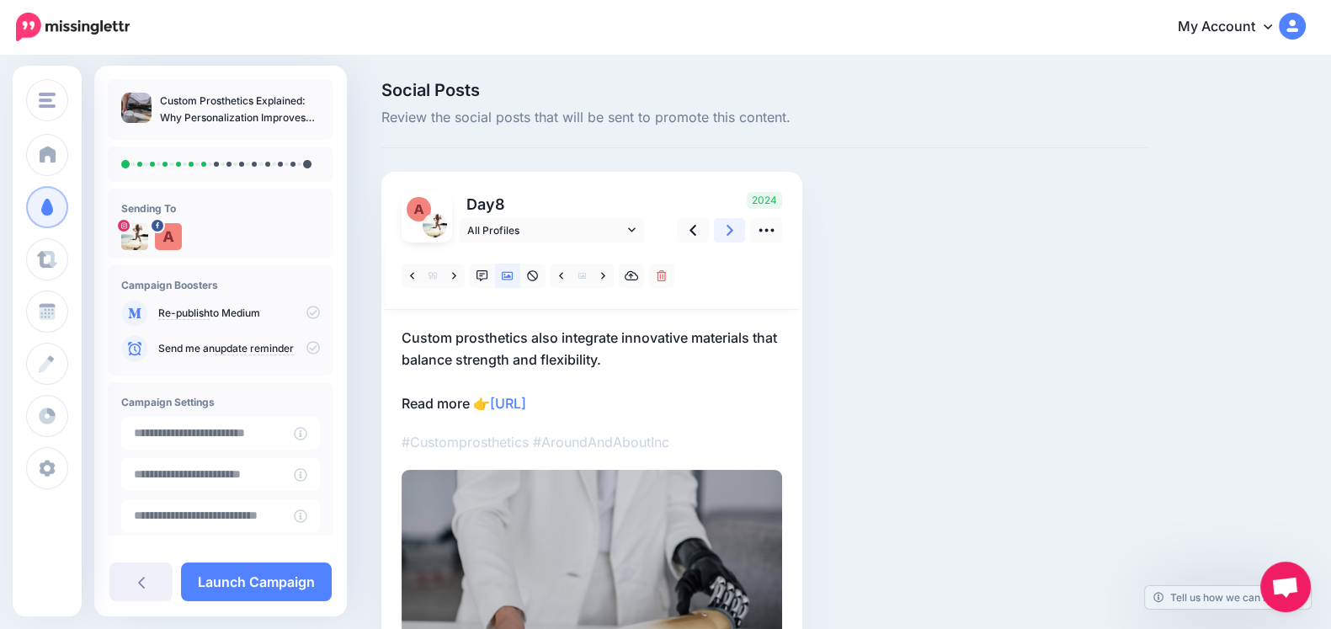
click at [740, 230] on link at bounding box center [730, 230] width 32 height 24
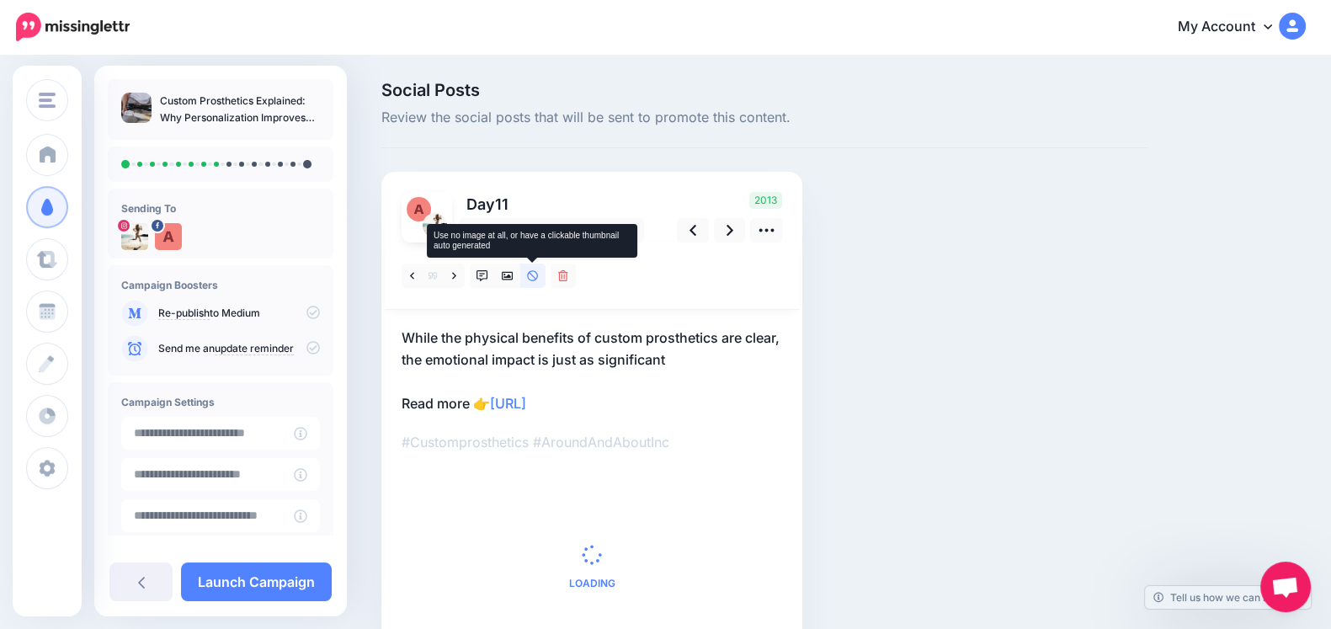
click at [524, 275] on link at bounding box center [532, 276] width 25 height 24
click at [515, 285] on link at bounding box center [507, 276] width 25 height 24
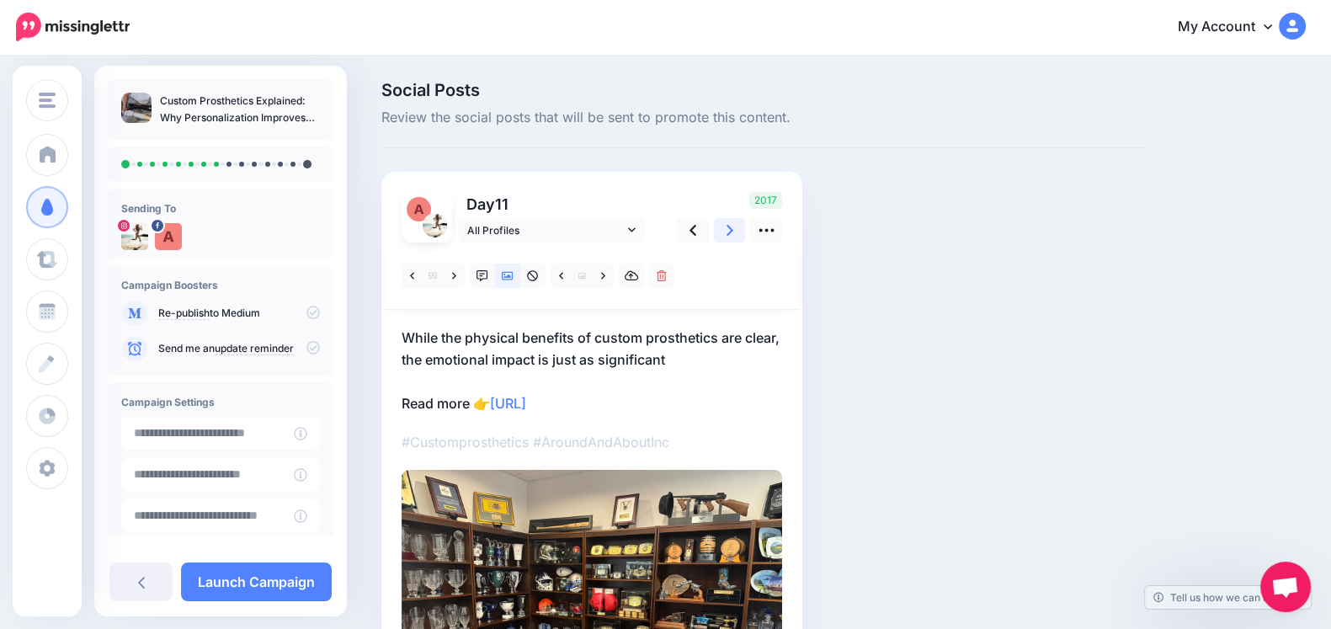
click at [721, 233] on link at bounding box center [730, 230] width 32 height 24
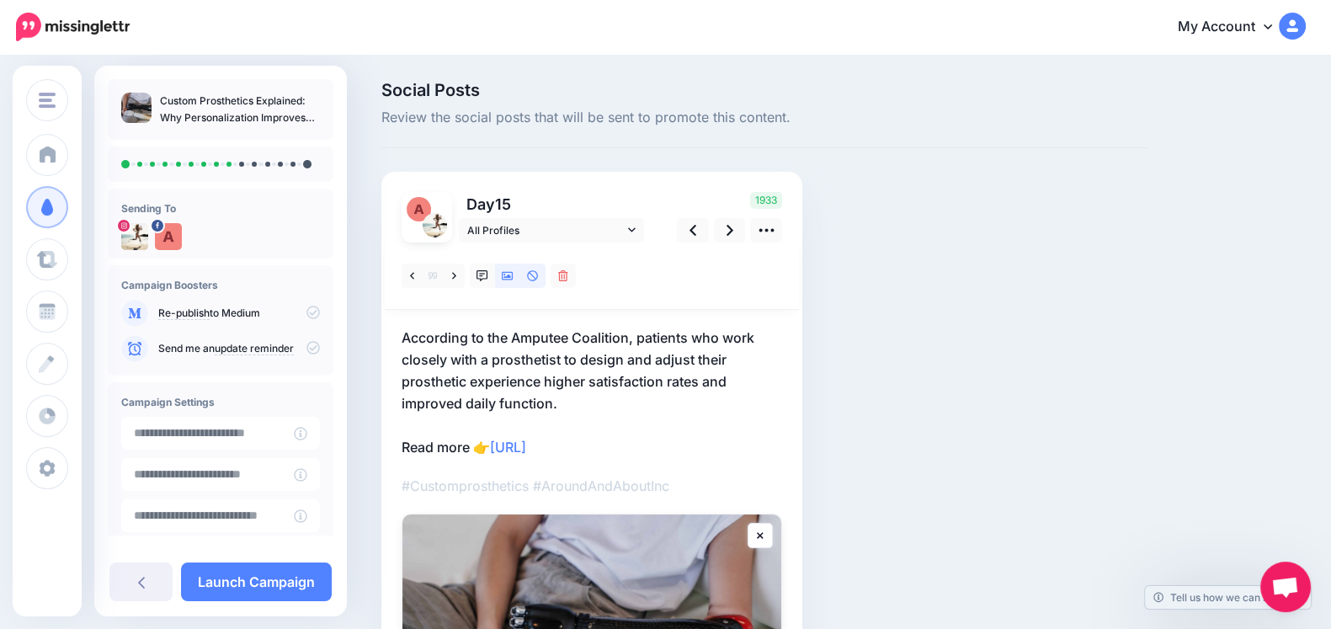
click at [507, 281] on link at bounding box center [507, 276] width 25 height 24
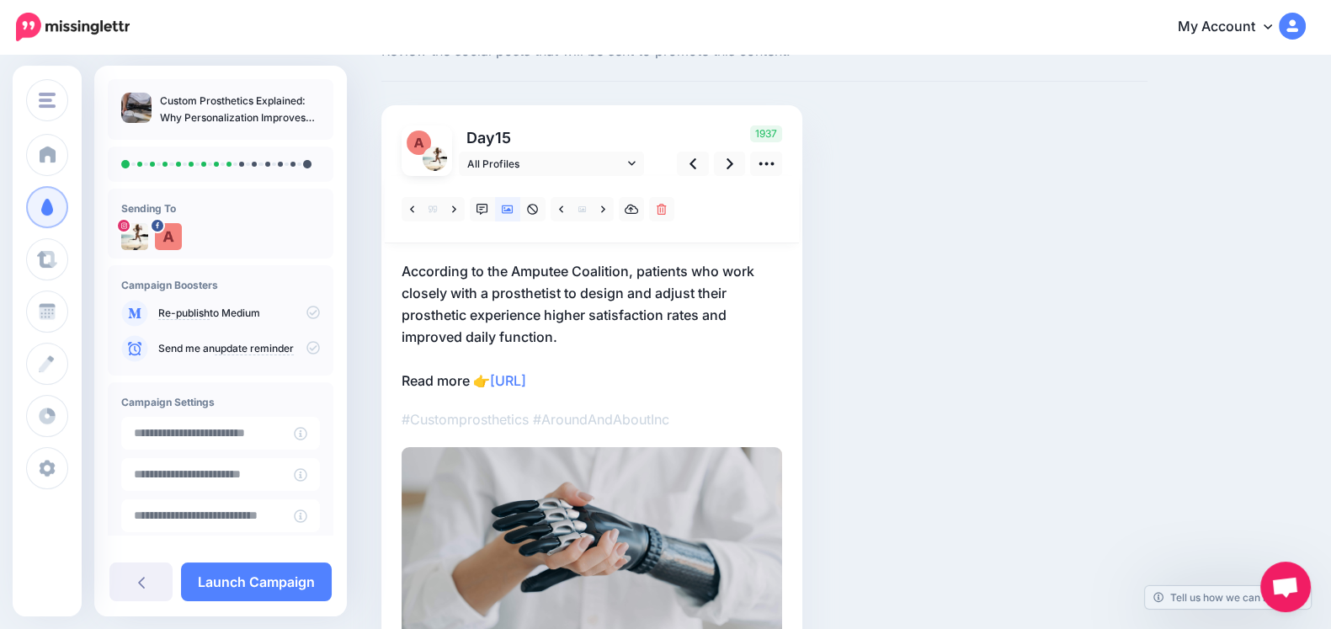
scroll to position [67, 0]
click at [724, 173] on link at bounding box center [730, 163] width 32 height 24
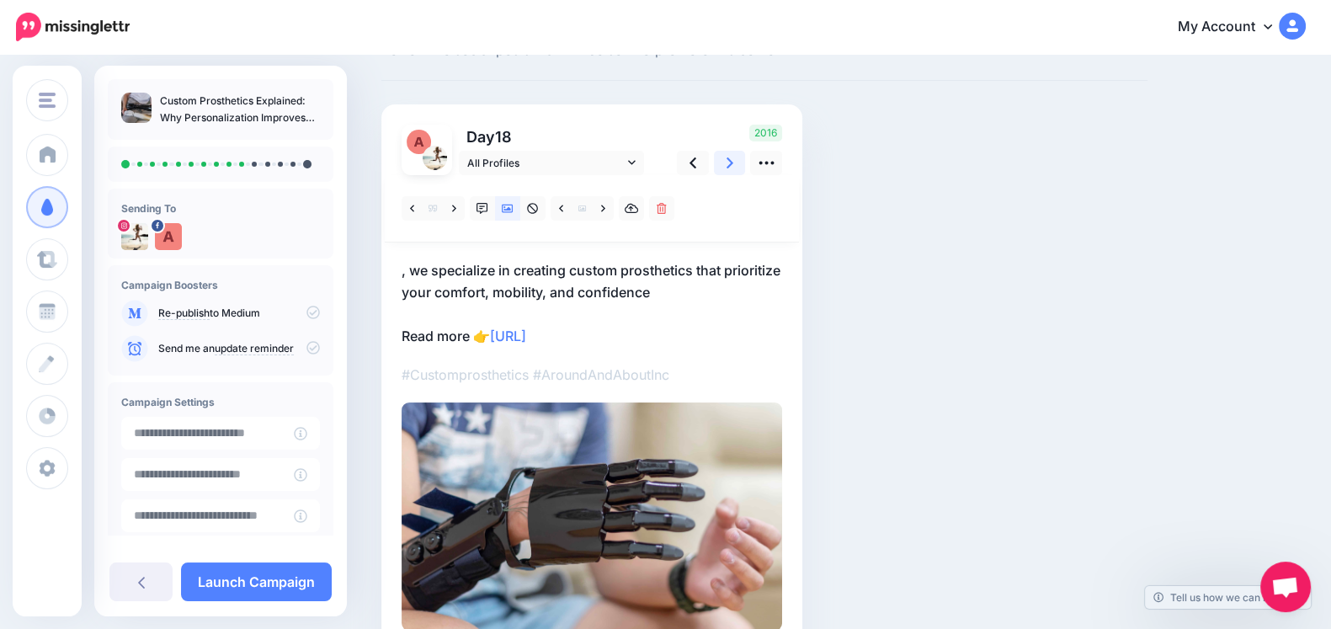
click at [729, 166] on icon at bounding box center [730, 162] width 7 height 11
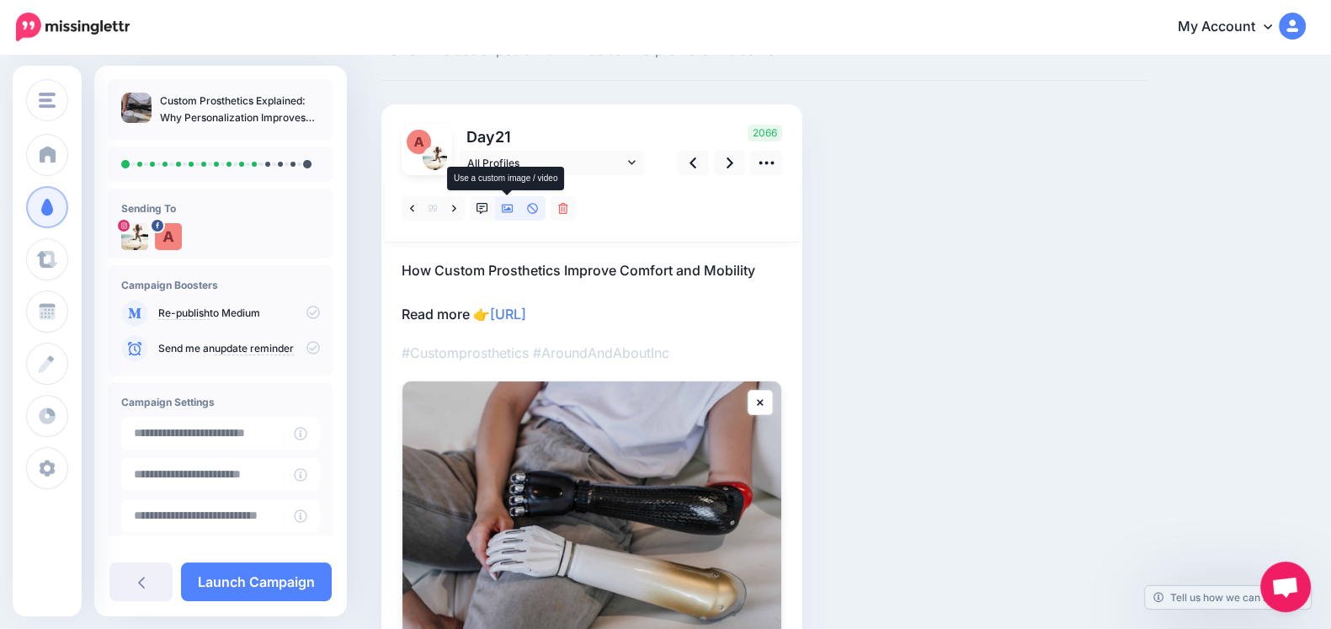
click at [512, 212] on icon at bounding box center [508, 209] width 12 height 12
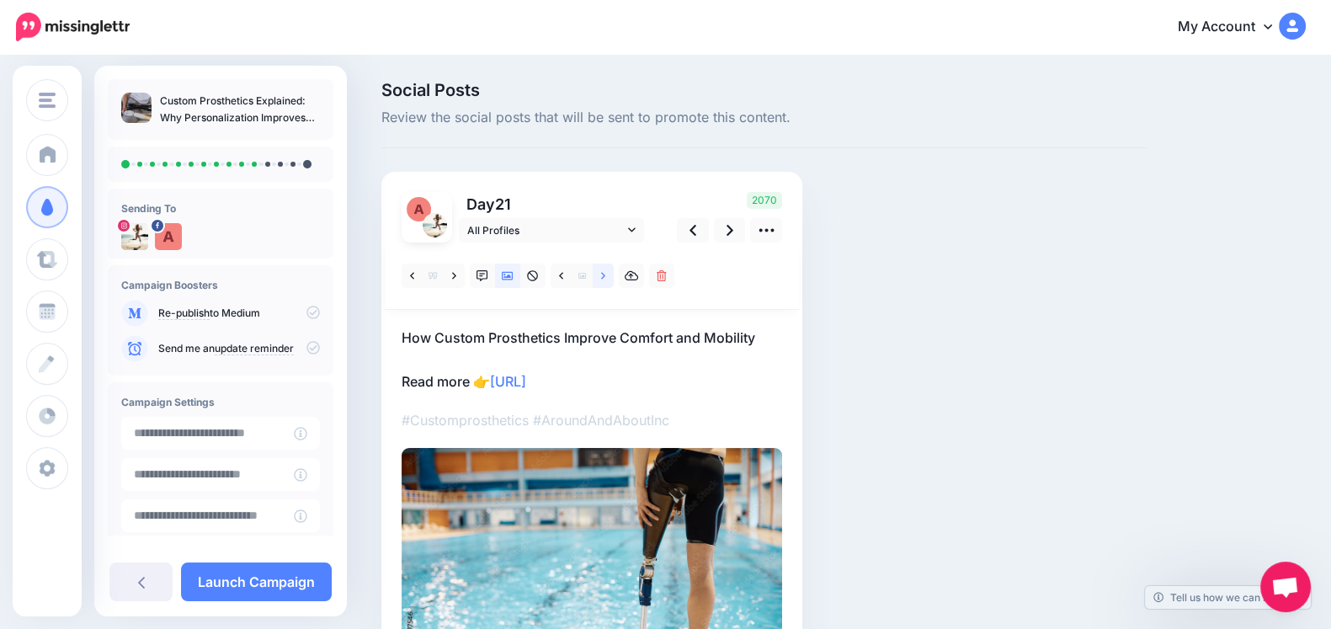
click at [598, 281] on link at bounding box center [603, 276] width 21 height 24
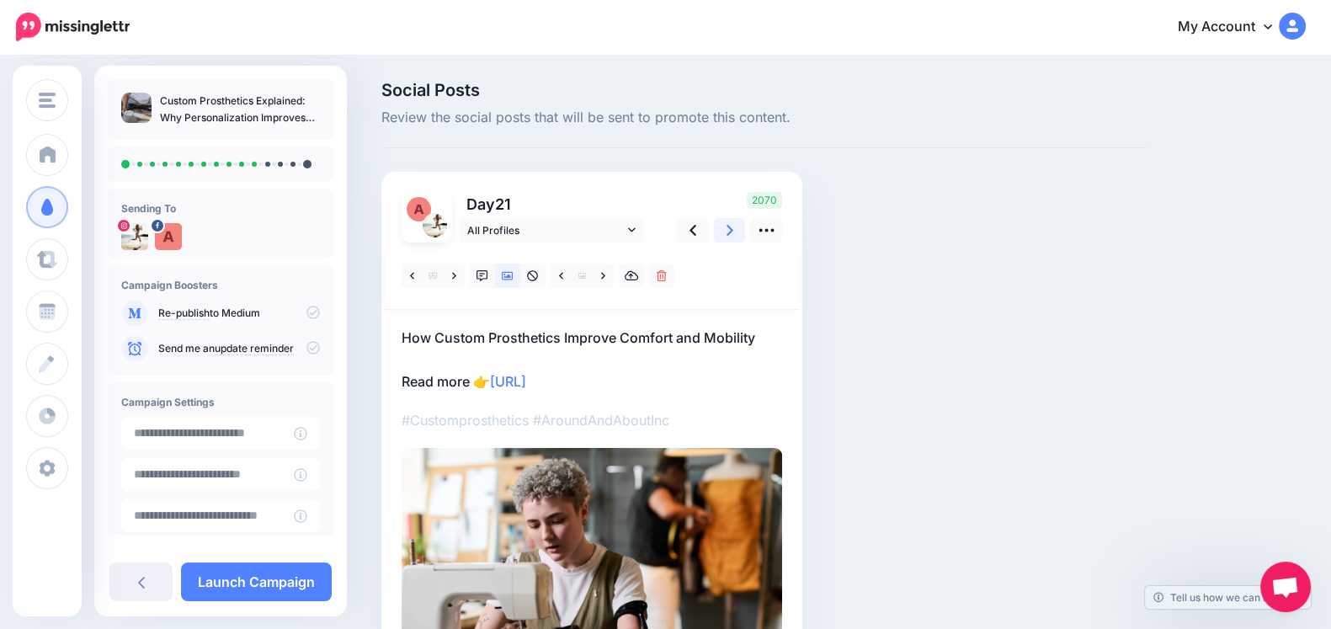
click at [733, 227] on link at bounding box center [730, 230] width 32 height 24
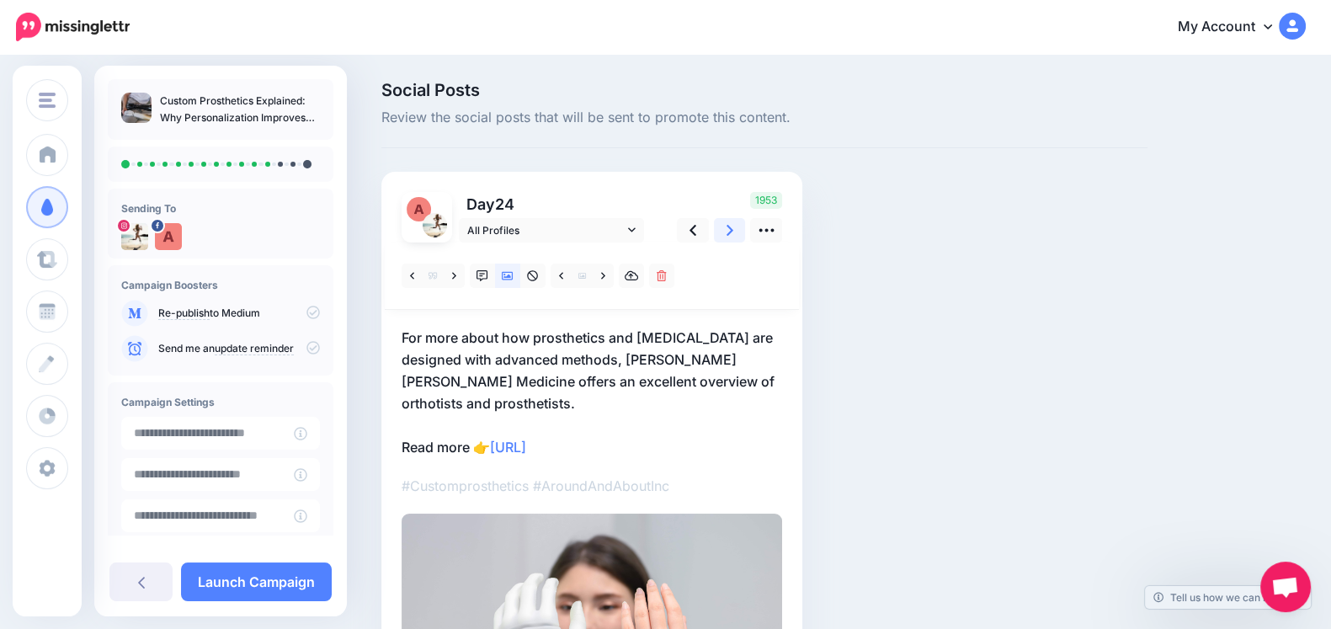
click at [727, 240] on link at bounding box center [730, 230] width 32 height 24
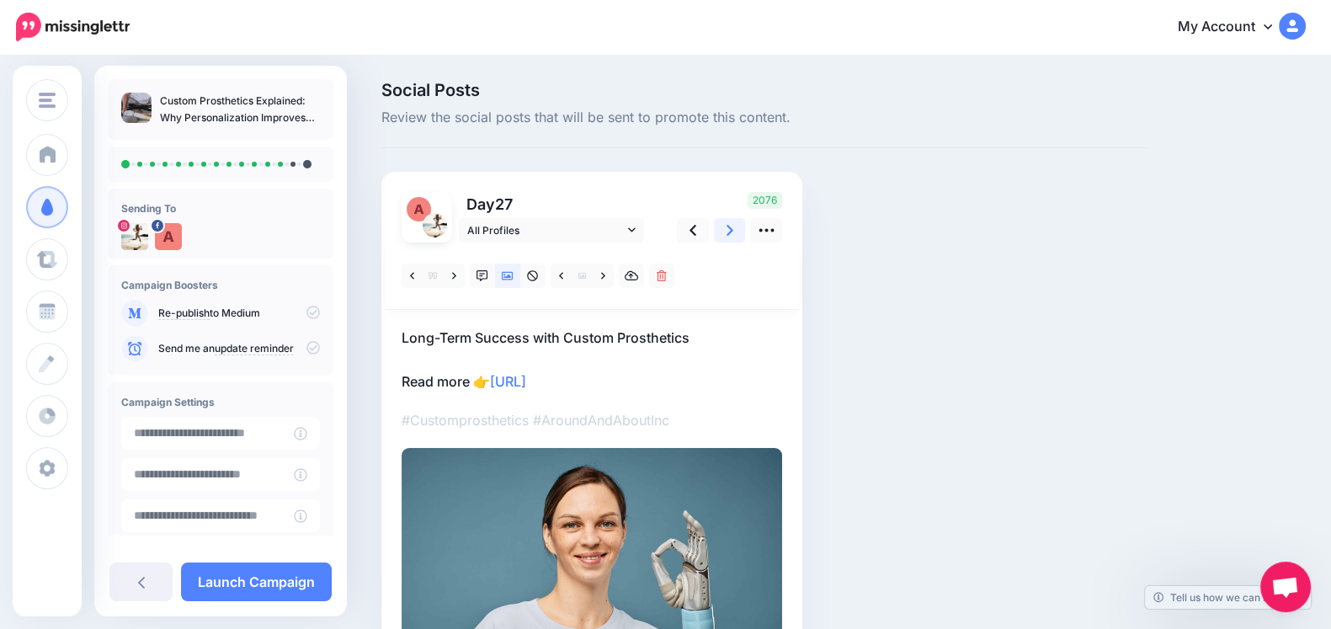
click at [727, 234] on icon at bounding box center [730, 230] width 7 height 11
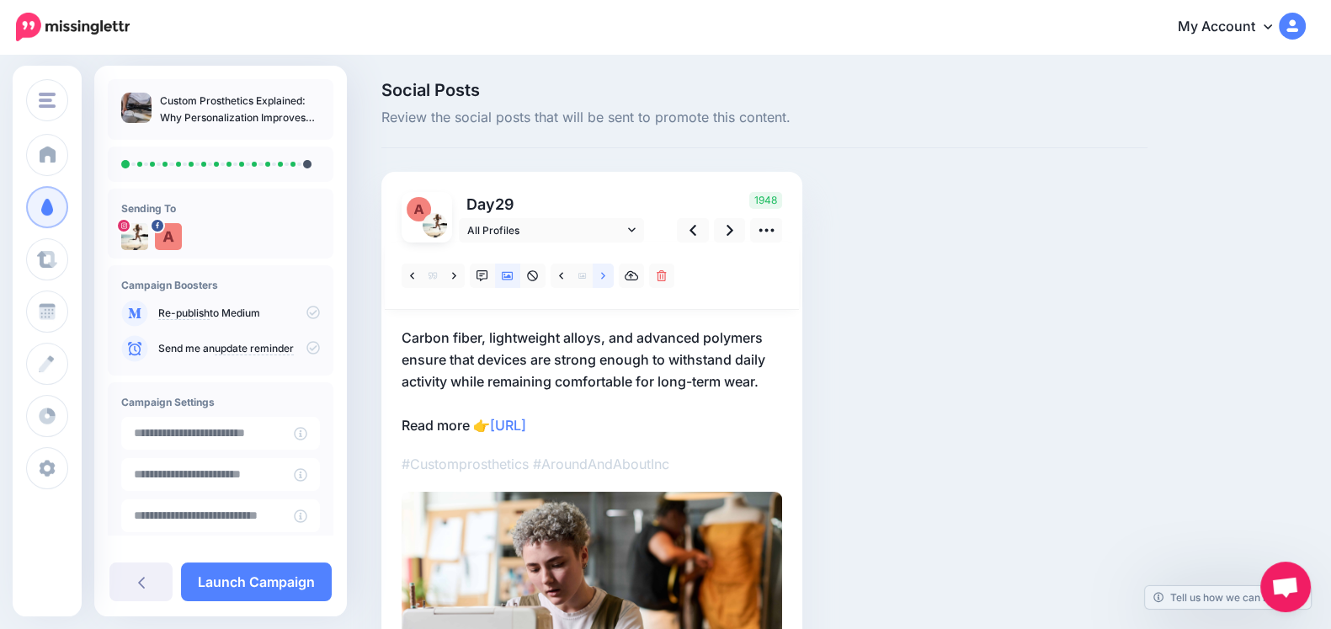
click at [595, 281] on link at bounding box center [603, 276] width 21 height 24
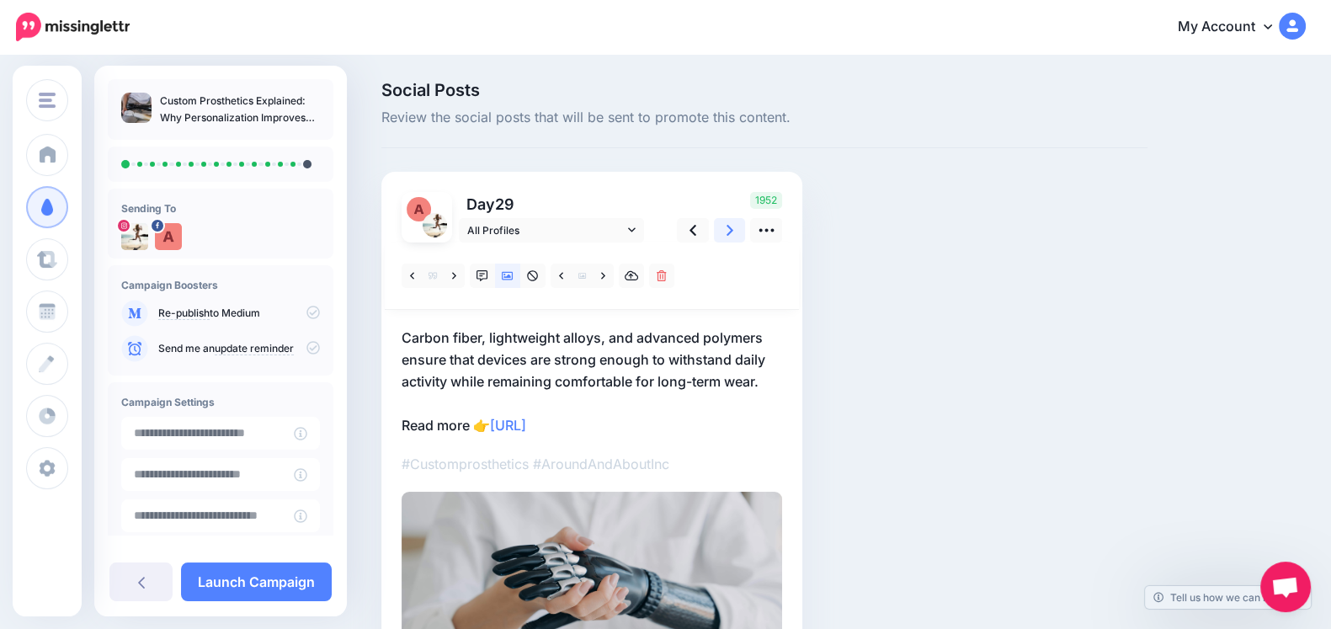
click at [732, 233] on icon at bounding box center [730, 230] width 7 height 18
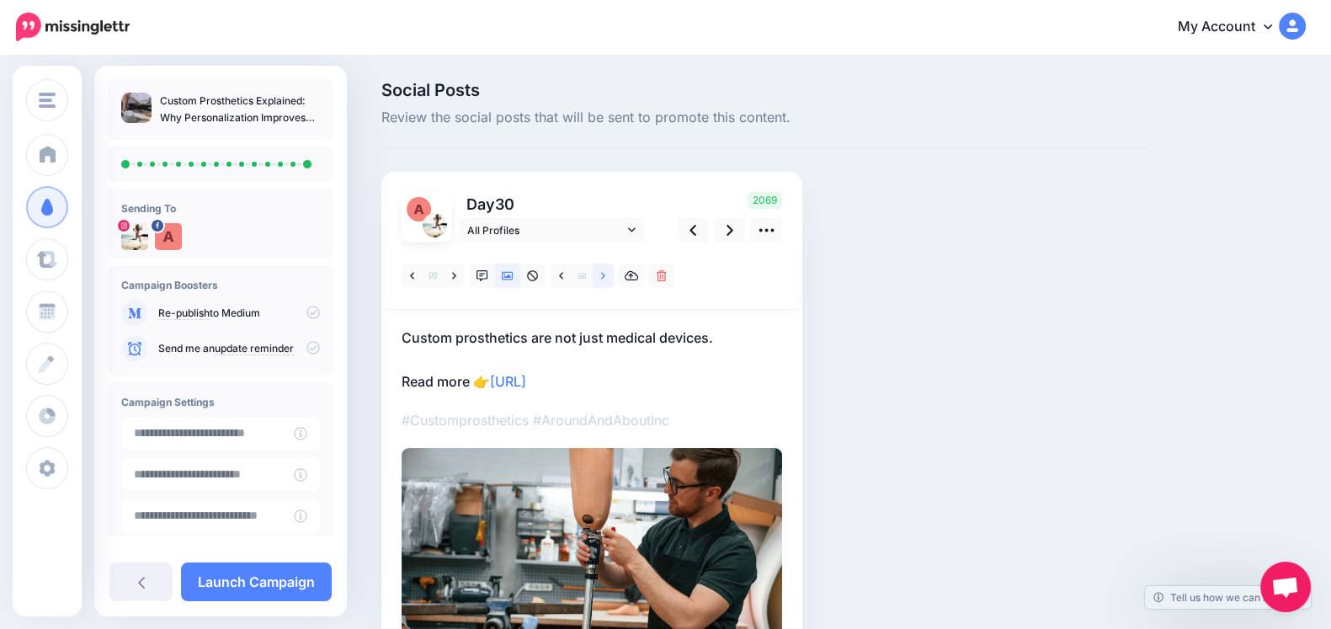
click at [602, 280] on icon at bounding box center [603, 276] width 4 height 12
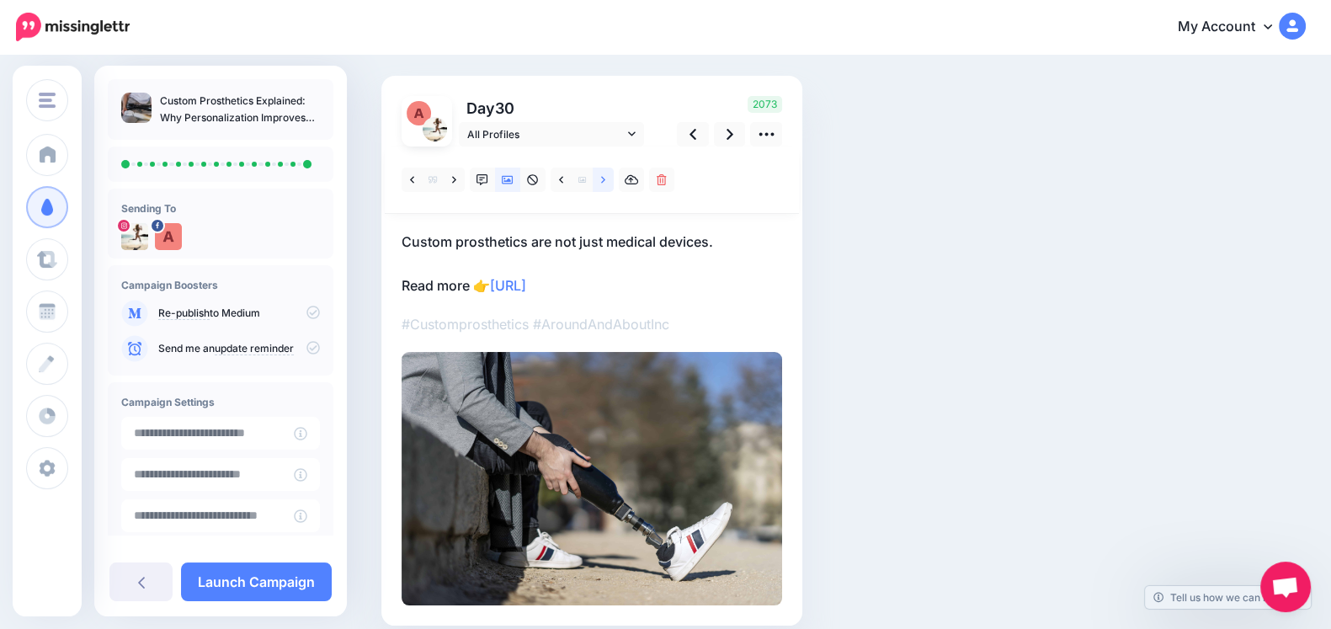
scroll to position [90, 0]
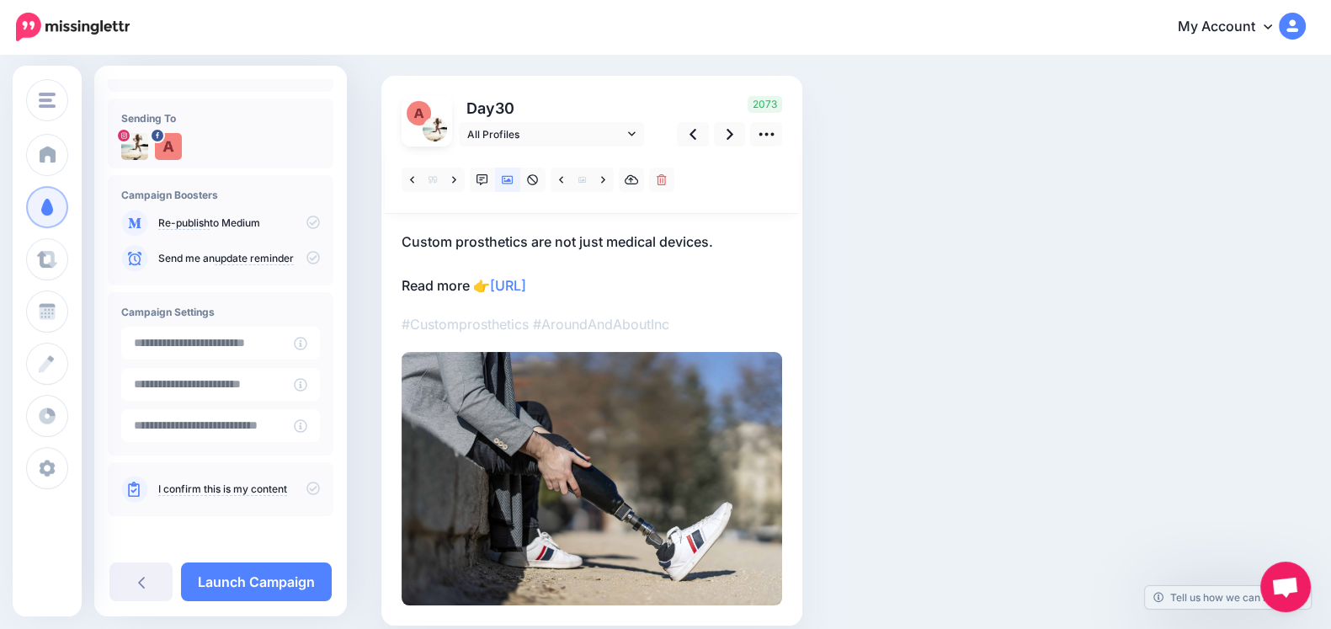
click at [308, 488] on icon at bounding box center [313, 488] width 13 height 13
click at [239, 588] on link "Launch Campaign" at bounding box center [256, 581] width 151 height 39
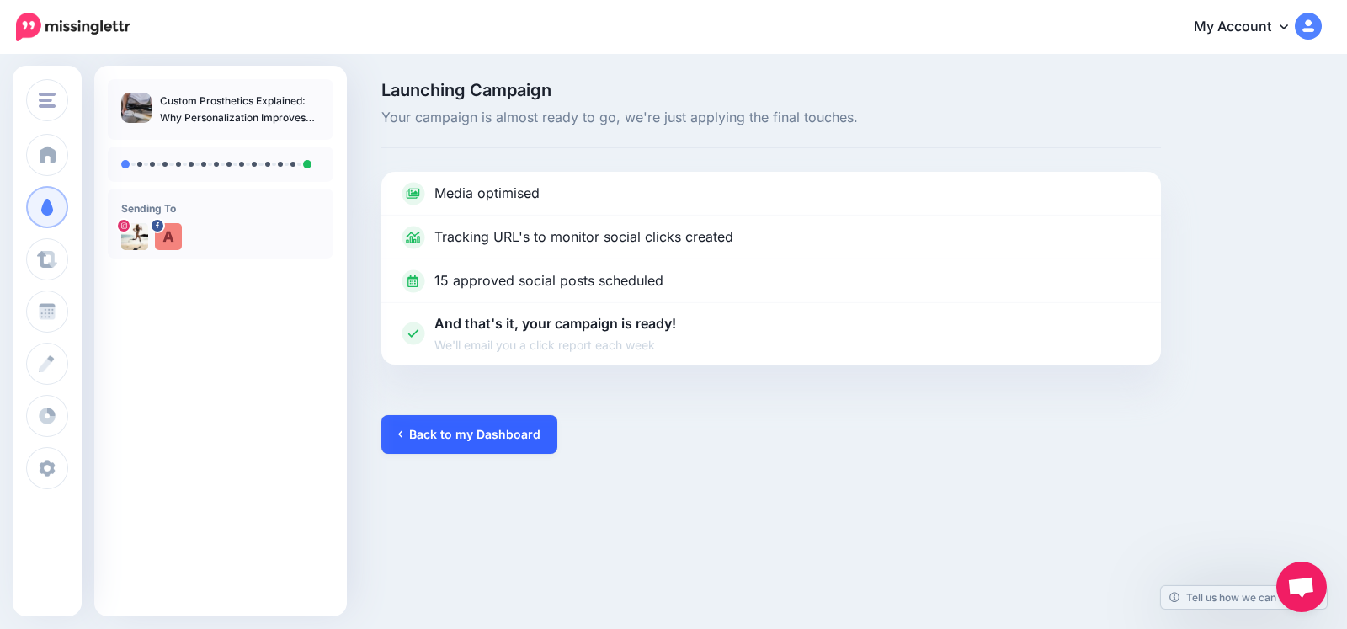
click at [472, 423] on link "Back to my Dashboard" at bounding box center [469, 434] width 176 height 39
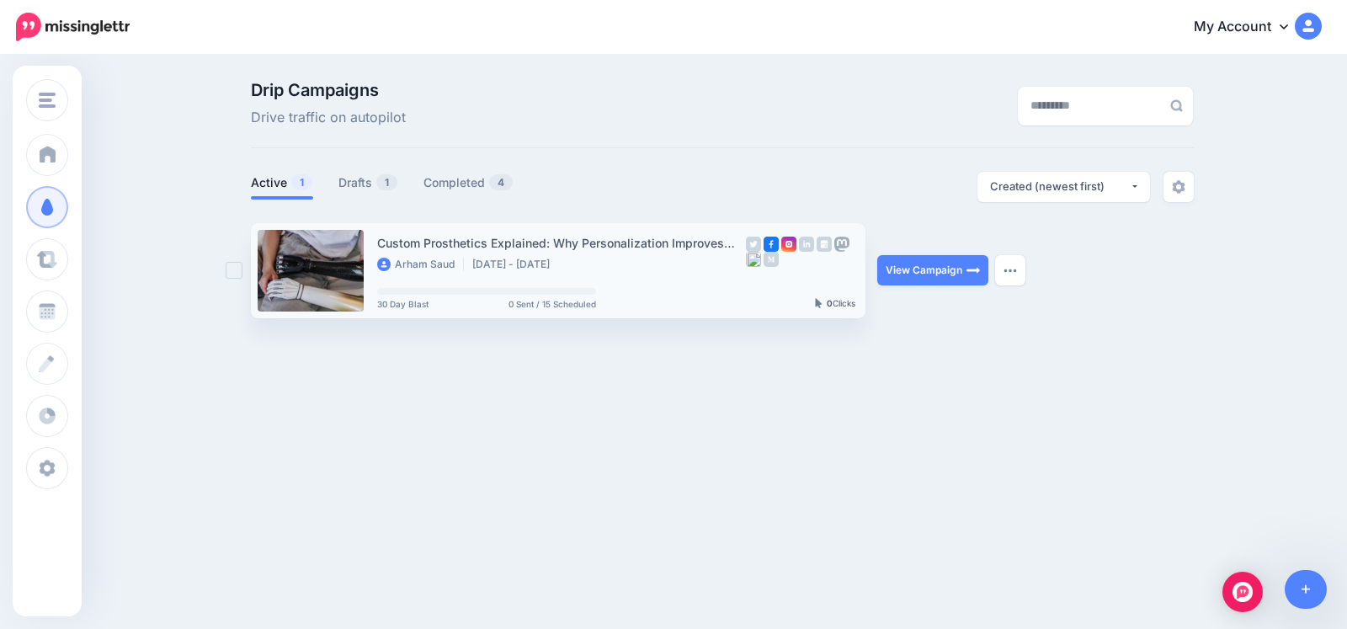
drag, startPoint x: 897, startPoint y: 280, endPoint x: 920, endPoint y: 301, distance: 32.2
click at [897, 280] on link "View Campaign" at bounding box center [932, 270] width 111 height 30
